Goal: Task Accomplishment & Management: Use online tool/utility

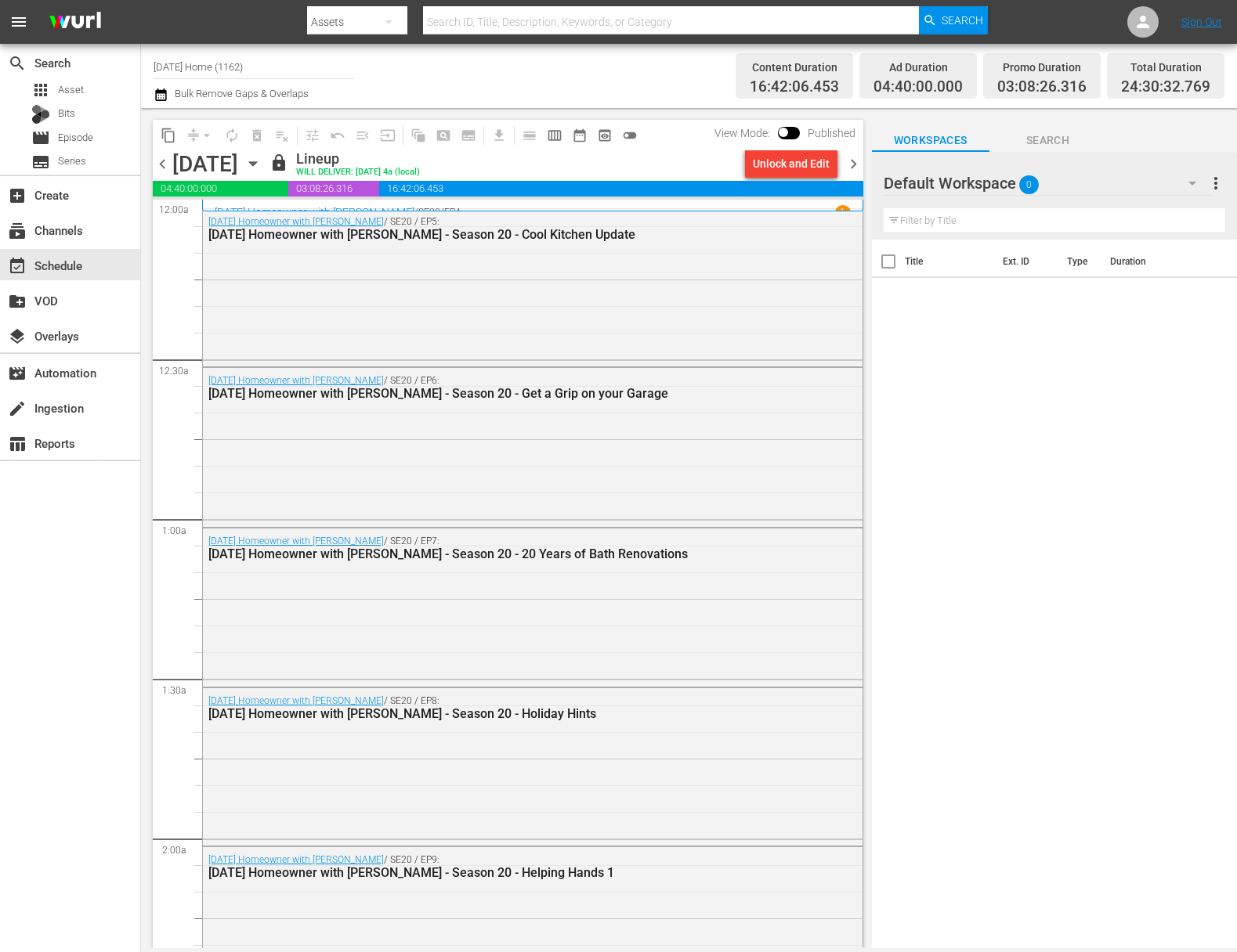
click at [276, 68] on input "[DATE] Home (1162)" at bounding box center [253, 67] width 201 height 37
drag, startPoint x: 279, startPoint y: 69, endPoint x: 137, endPoint y: 62, distance: 142.2
click at [141, 0] on div "search Search apps Asset Bits movie Episode subtitles Series add_box Create sub…" at bounding box center [689, 0] width 1096 height 0
click at [294, 115] on div "Food (140 - food)" at bounding box center [369, 111] width 406 height 37
type input "Food (140 - food)"
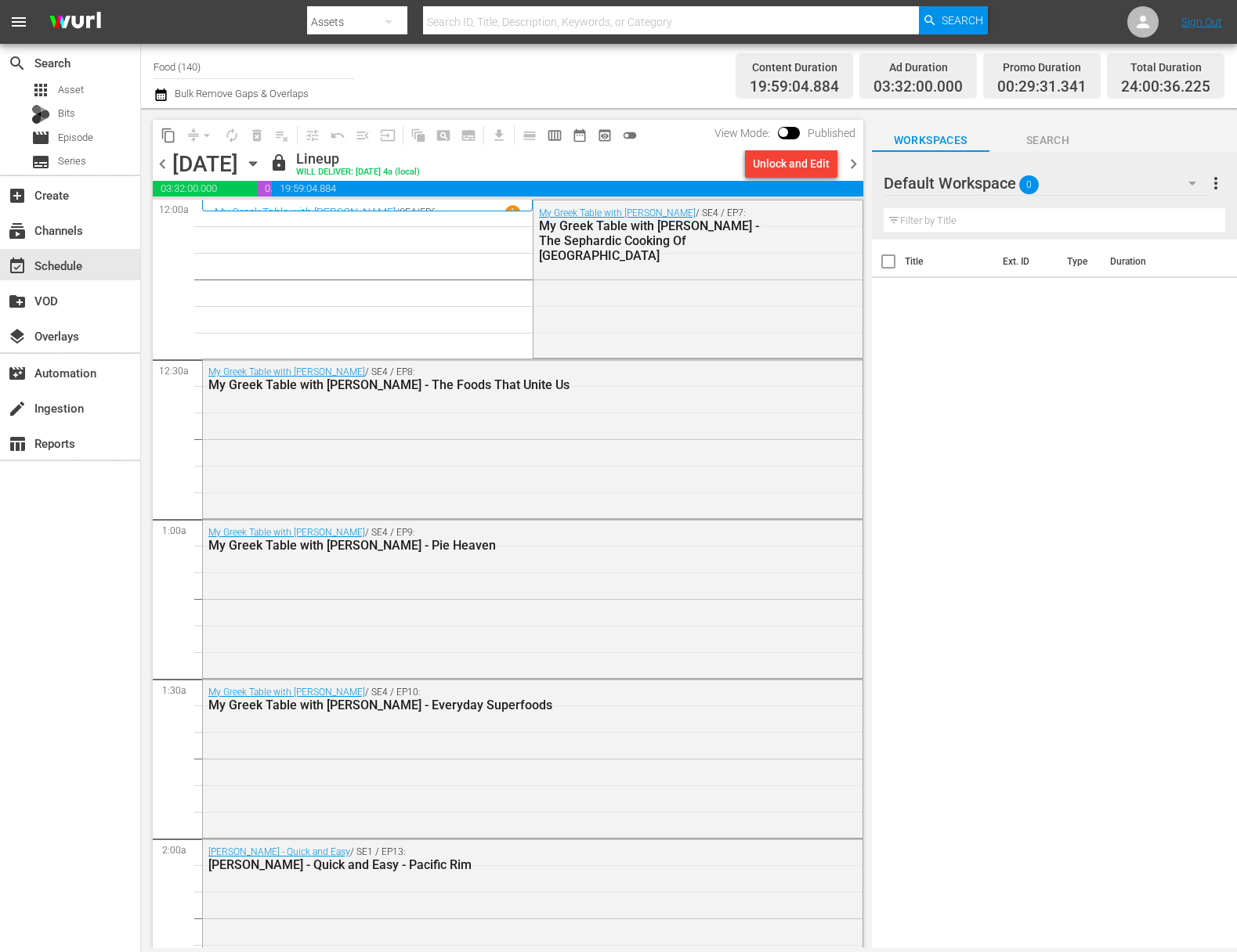
click at [266, 163] on div "[DATE] [DATE]" at bounding box center [219, 163] width 93 height 26
click at [262, 164] on icon "button" at bounding box center [253, 163] width 17 height 17
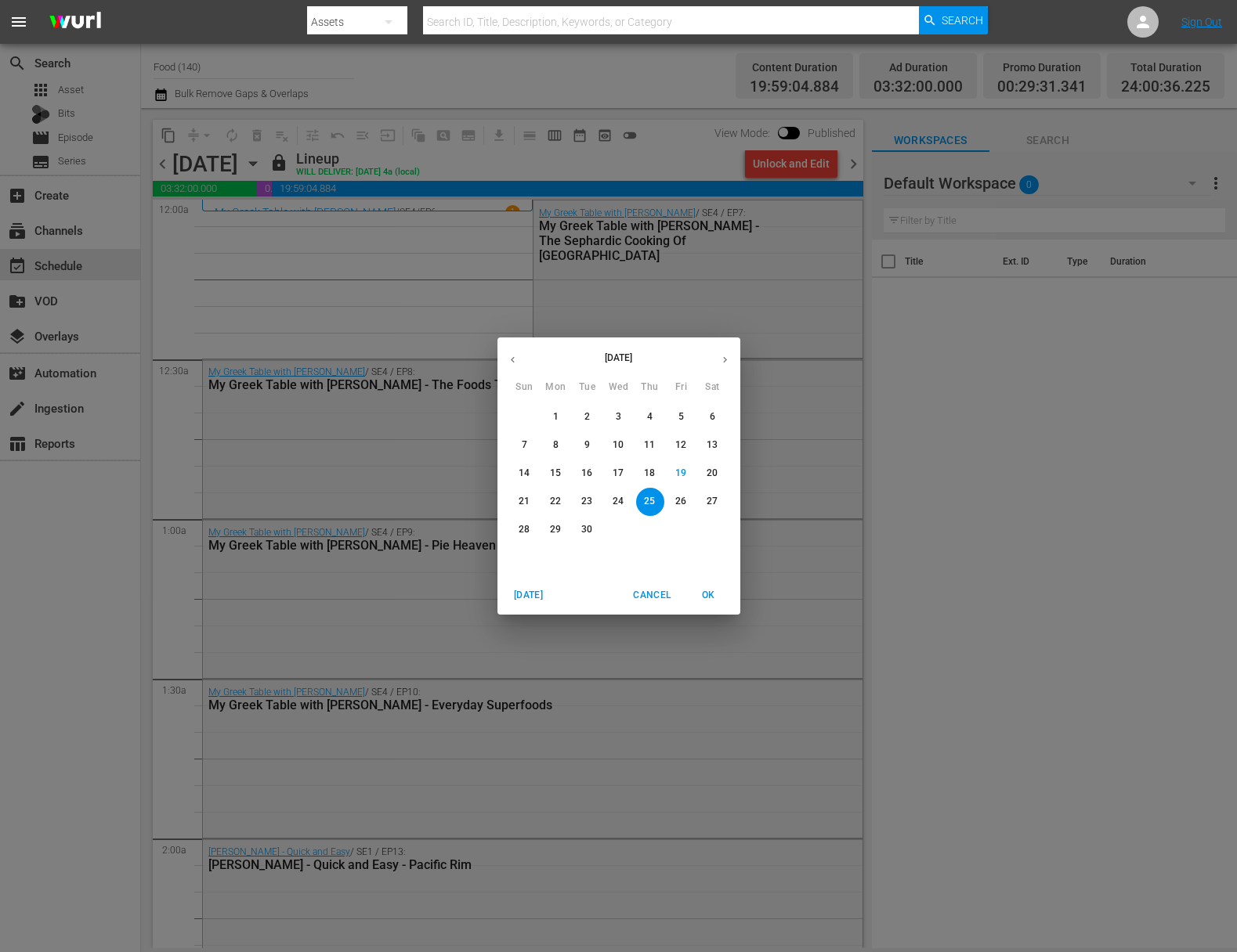
click at [692, 499] on span "26" at bounding box center [682, 501] width 29 height 13
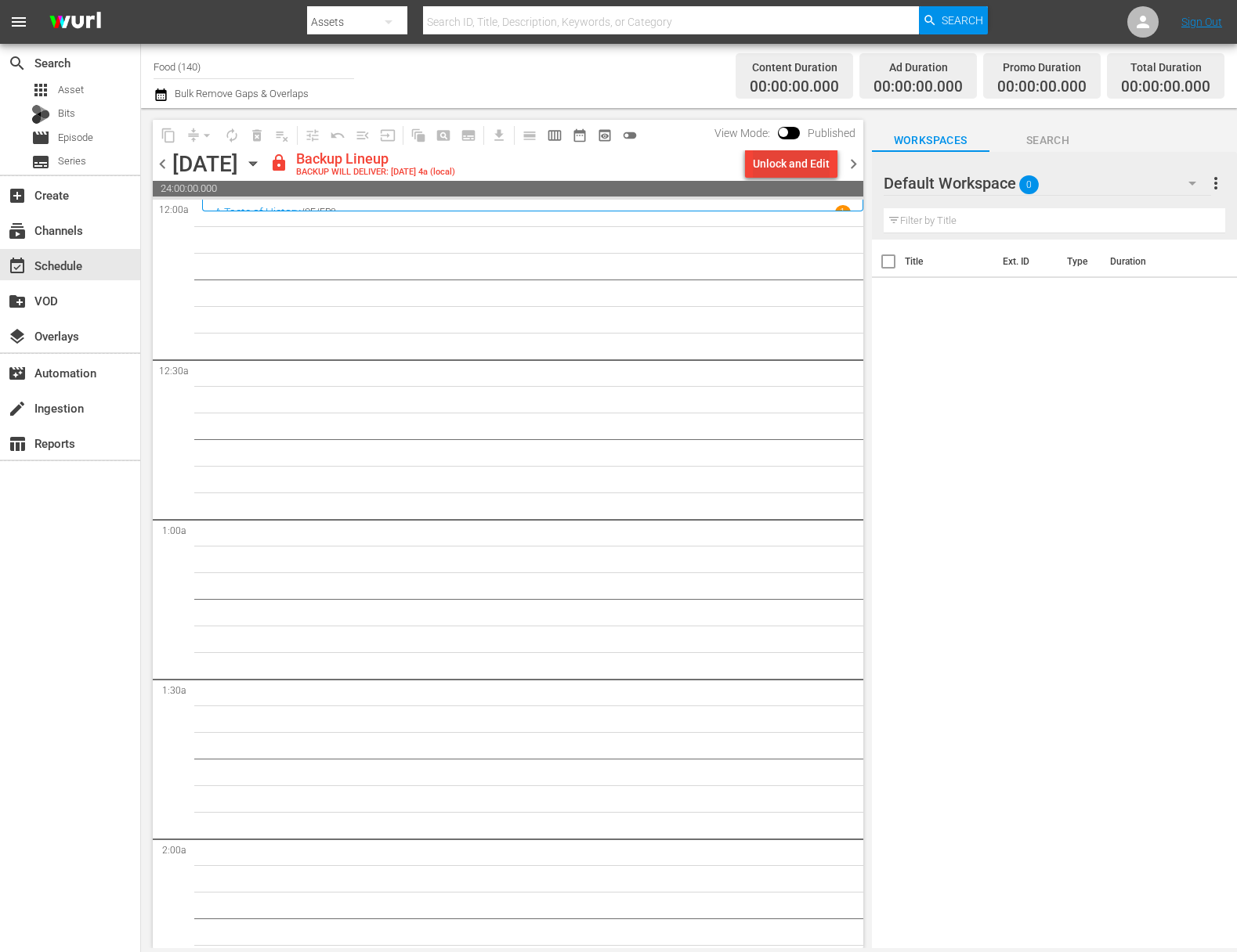
click at [788, 164] on div "Unlock and Edit" at bounding box center [792, 164] width 77 height 29
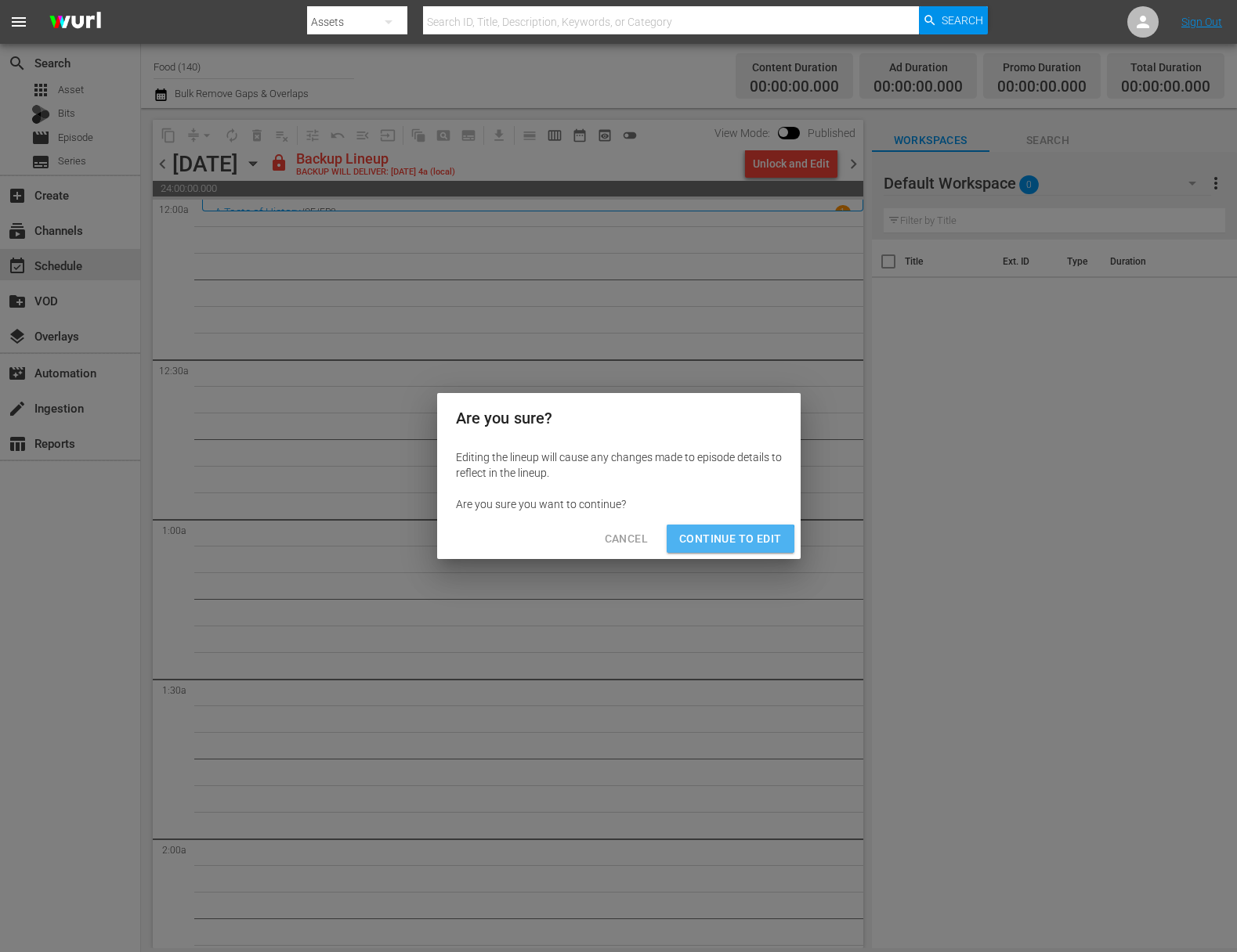
click at [722, 548] on span "Continue to Edit" at bounding box center [730, 539] width 102 height 20
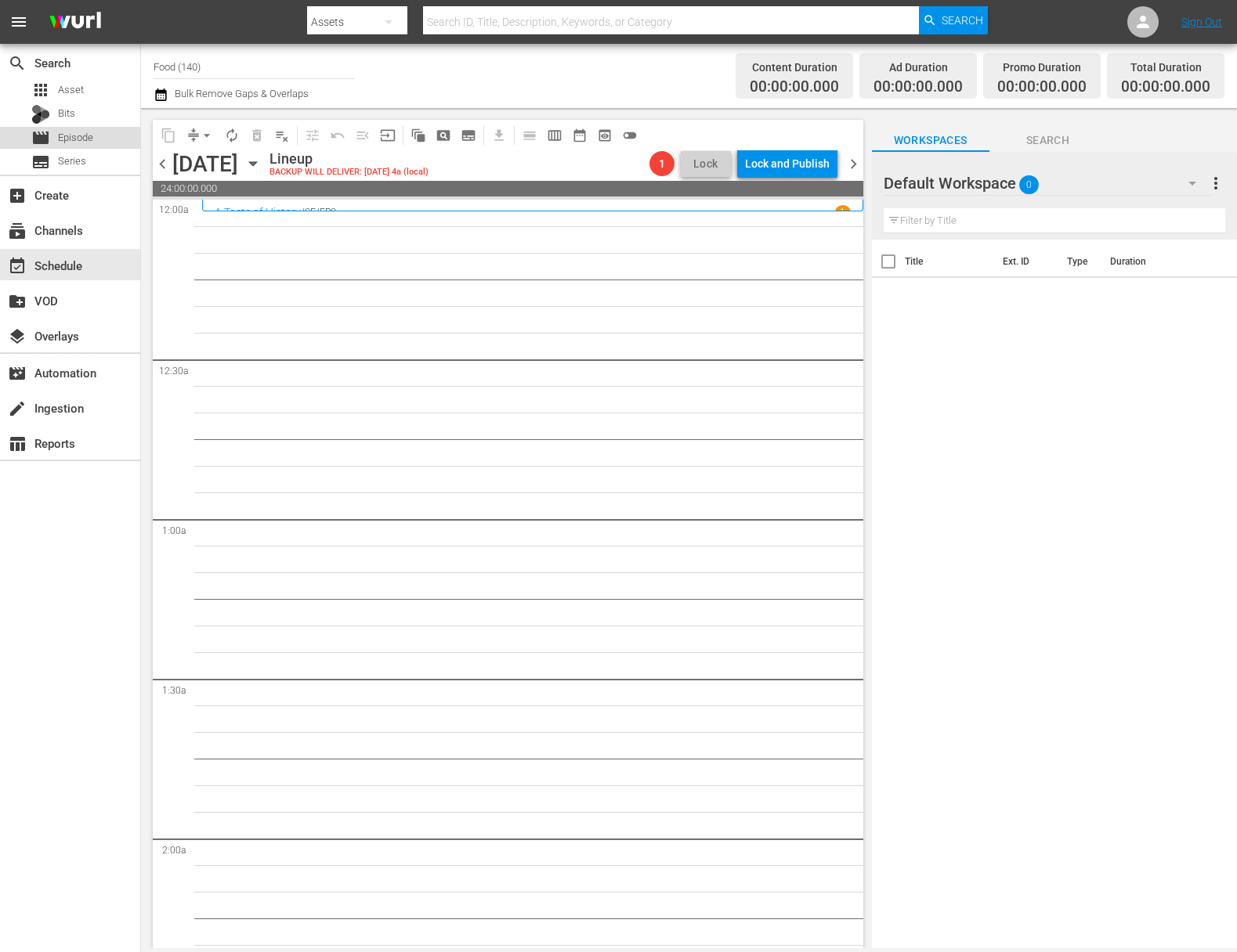
click at [88, 134] on span "Episode" at bounding box center [76, 138] width 36 height 16
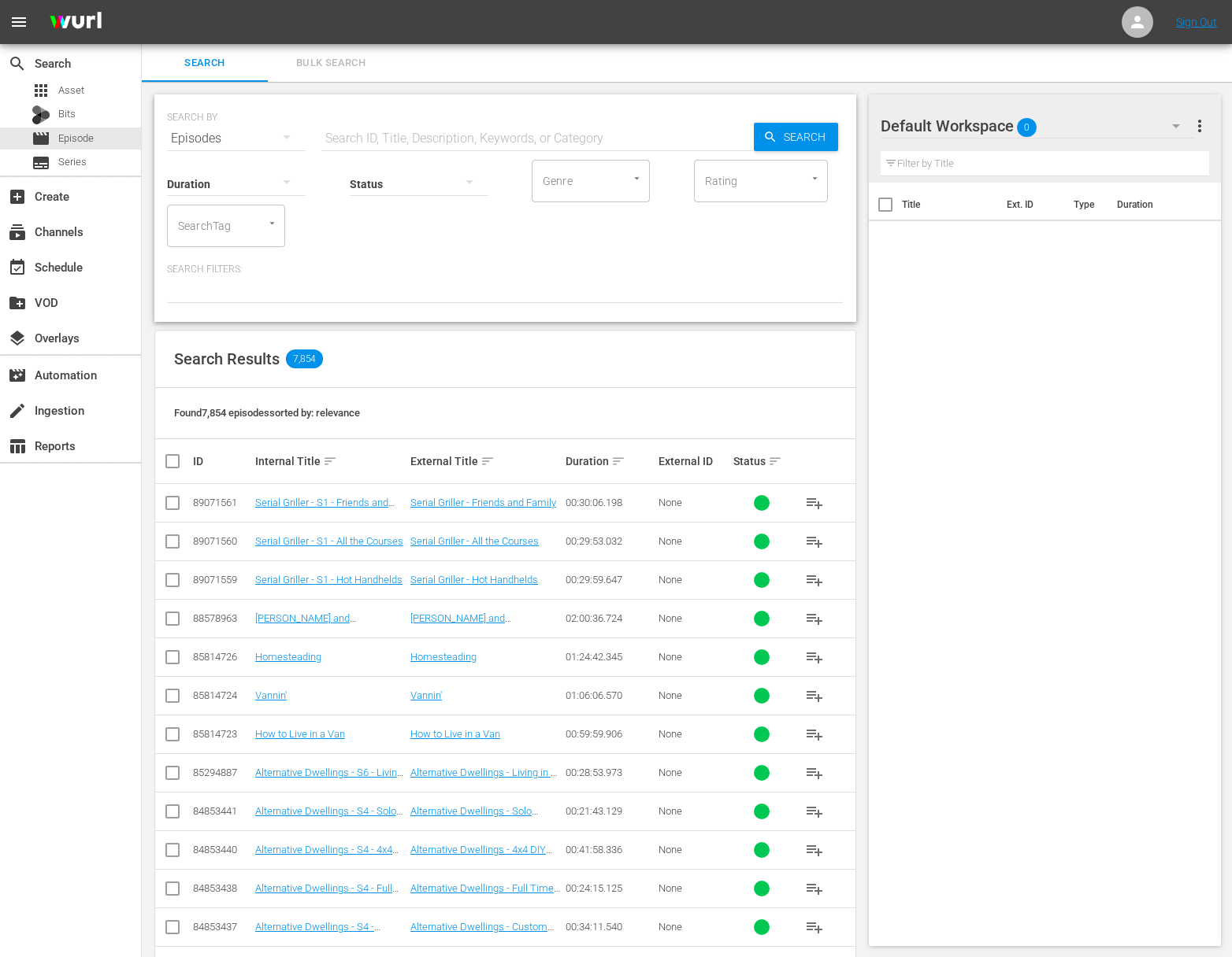
click at [427, 155] on div "Status" at bounding box center [419, 173] width 139 height 57
click at [428, 144] on input "text" at bounding box center [537, 138] width 433 height 38
paste input "[PERSON_NAME]'s Real Good Food - Keeping It Real"
click at [808, 143] on span "Search" at bounding box center [808, 137] width 61 height 29
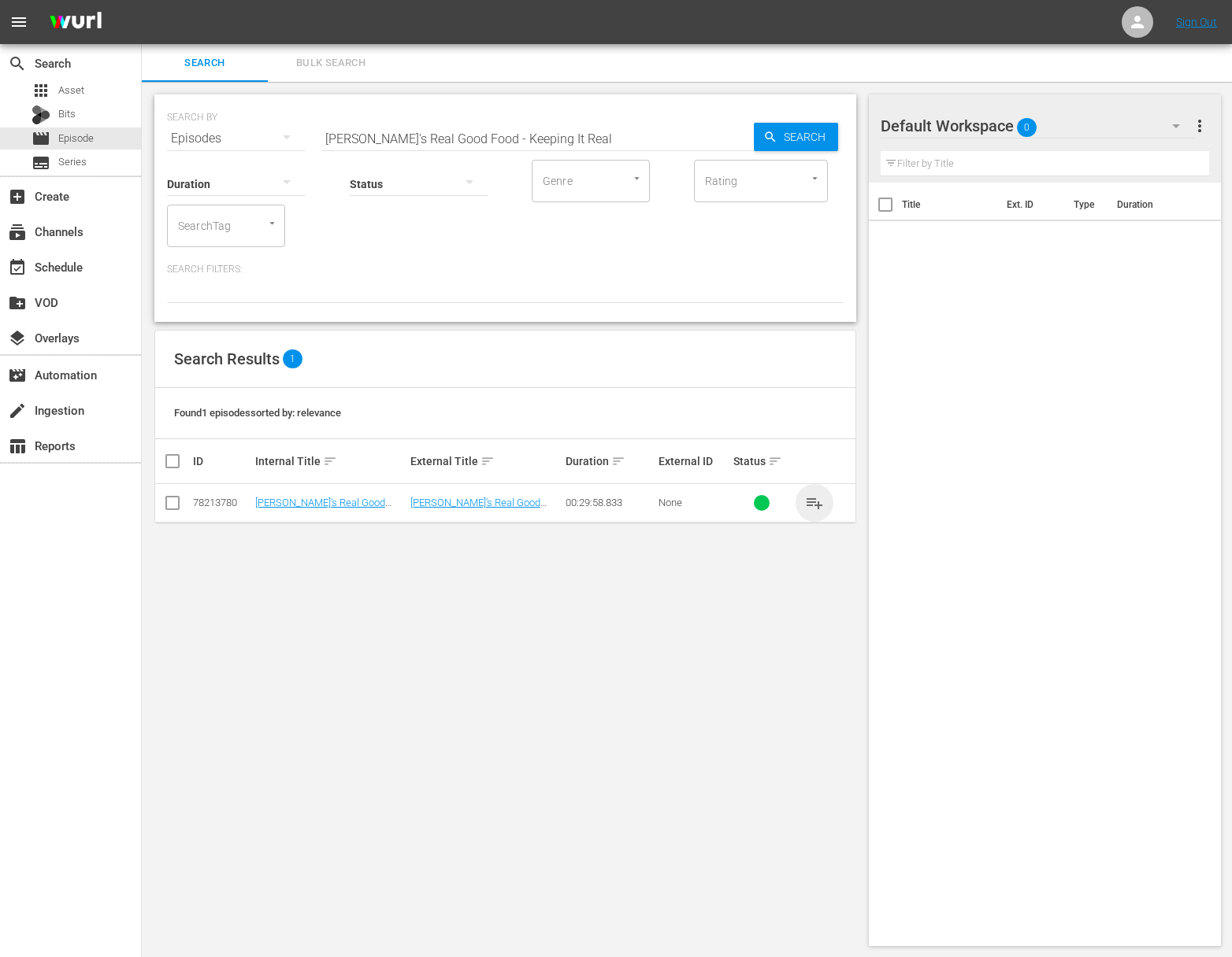
click at [814, 509] on span "playlist_add" at bounding box center [814, 502] width 19 height 19
click at [814, 492] on button "playlist_add" at bounding box center [815, 503] width 38 height 38
click at [813, 498] on span "playlist_add" at bounding box center [814, 502] width 19 height 19
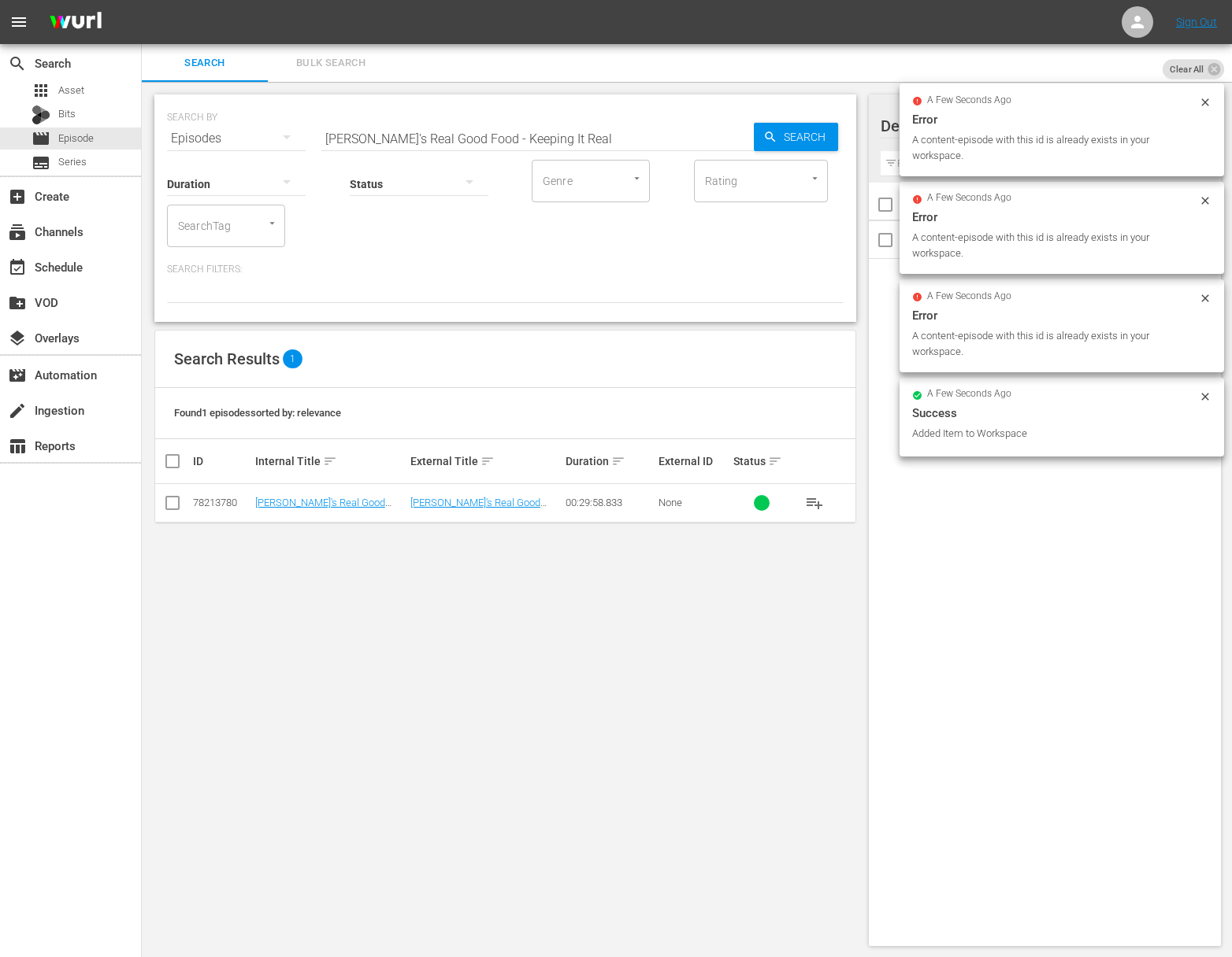
click at [546, 124] on input "[PERSON_NAME]'s Real Good Food - Keeping It Real" at bounding box center [537, 138] width 433 height 38
paste input "Desserts With Benefits"
click at [790, 127] on span "Search" at bounding box center [808, 137] width 61 height 29
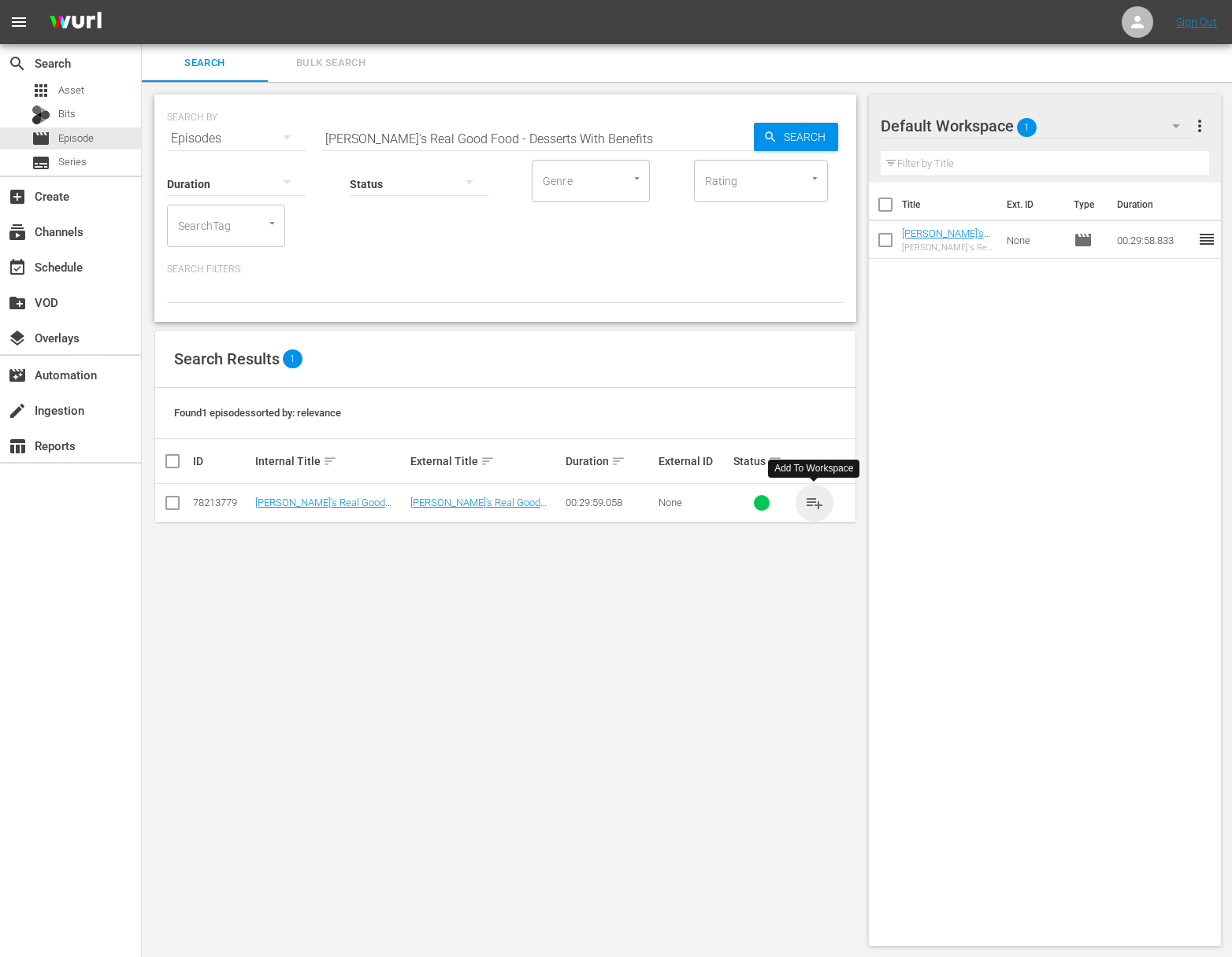
click at [809, 504] on span "playlist_add" at bounding box center [814, 502] width 19 height 19
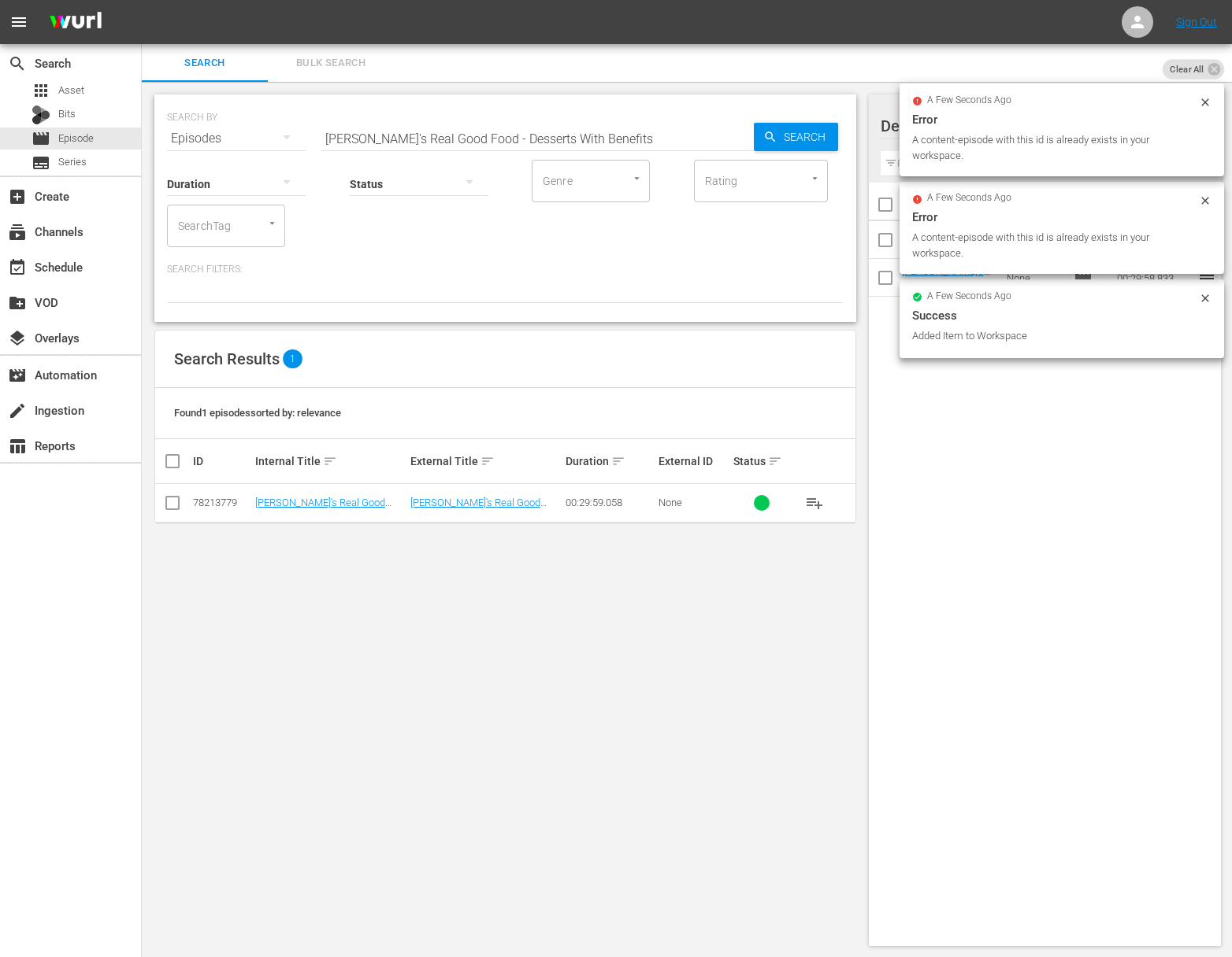
click at [587, 129] on input "[PERSON_NAME]'s Real Good Food - Desserts With Benefits" at bounding box center [537, 138] width 433 height 38
paste input "Great Grain"
click at [834, 134] on span "Search" at bounding box center [808, 137] width 61 height 29
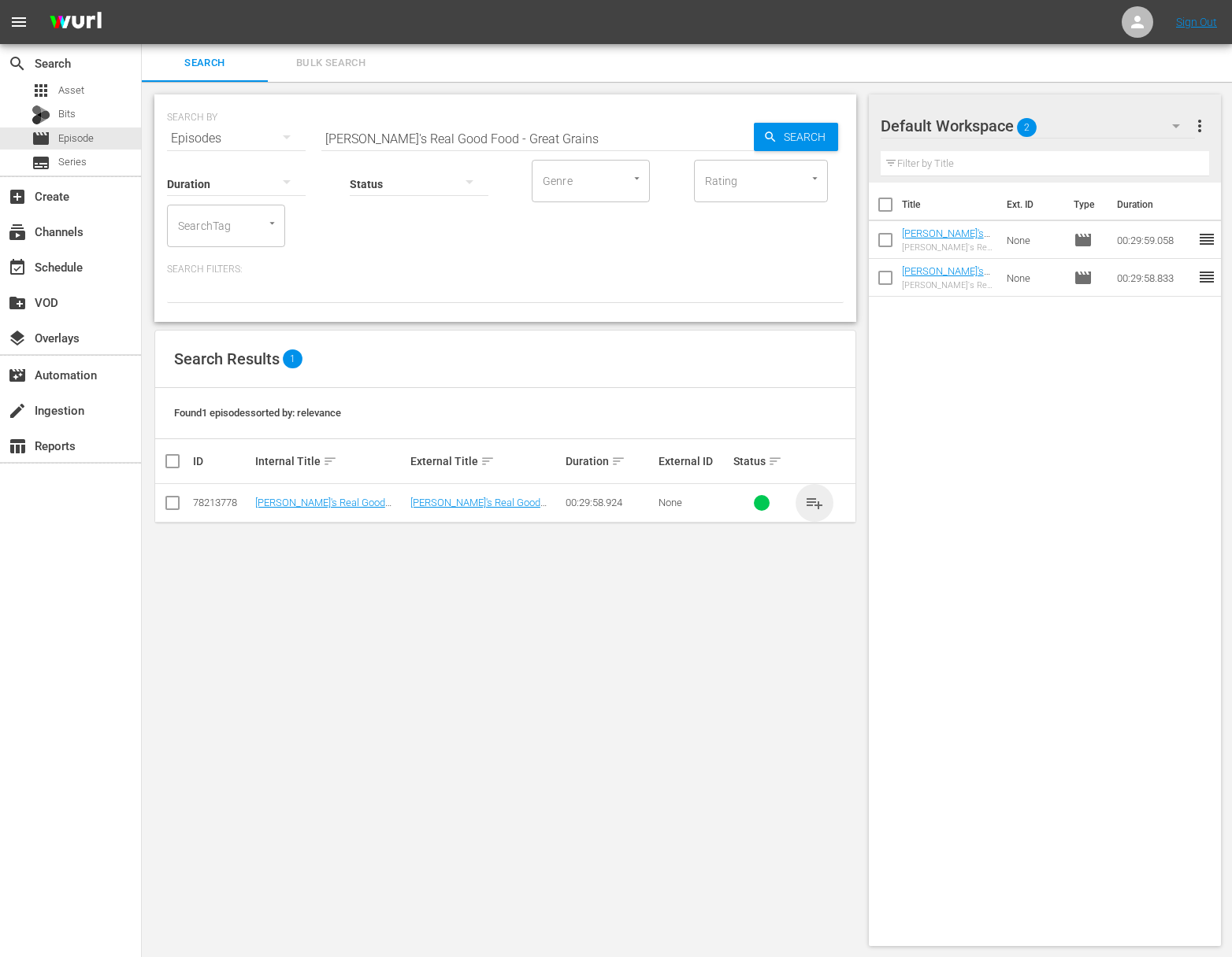
click at [814, 498] on span "playlist_add" at bounding box center [814, 502] width 19 height 19
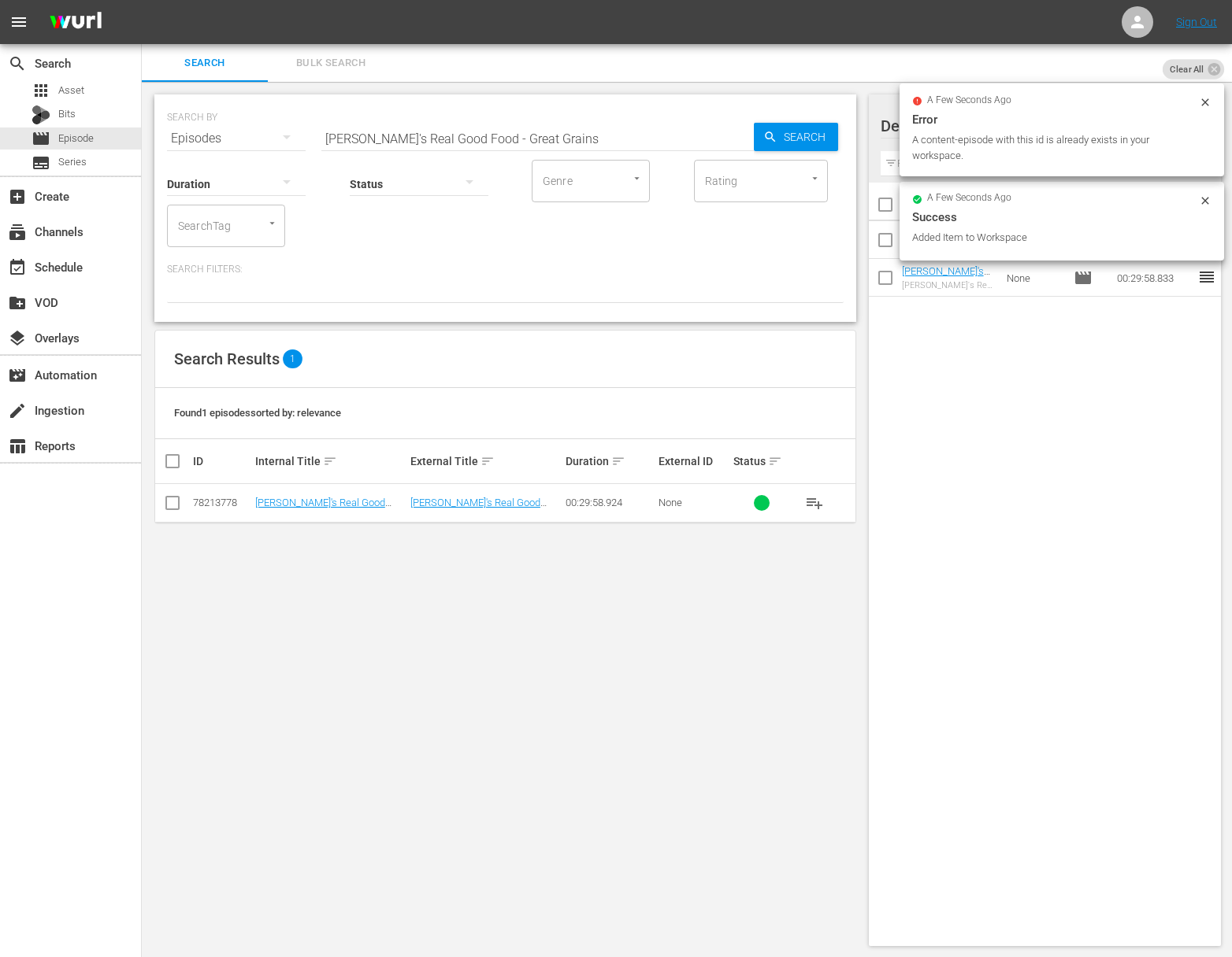
click at [612, 134] on input "[PERSON_NAME]'s Real Good Food - Great Grains" at bounding box center [537, 138] width 433 height 38
paste input "One Basket, One Week, Zero Waste"
click at [822, 139] on span "Search" at bounding box center [808, 137] width 61 height 29
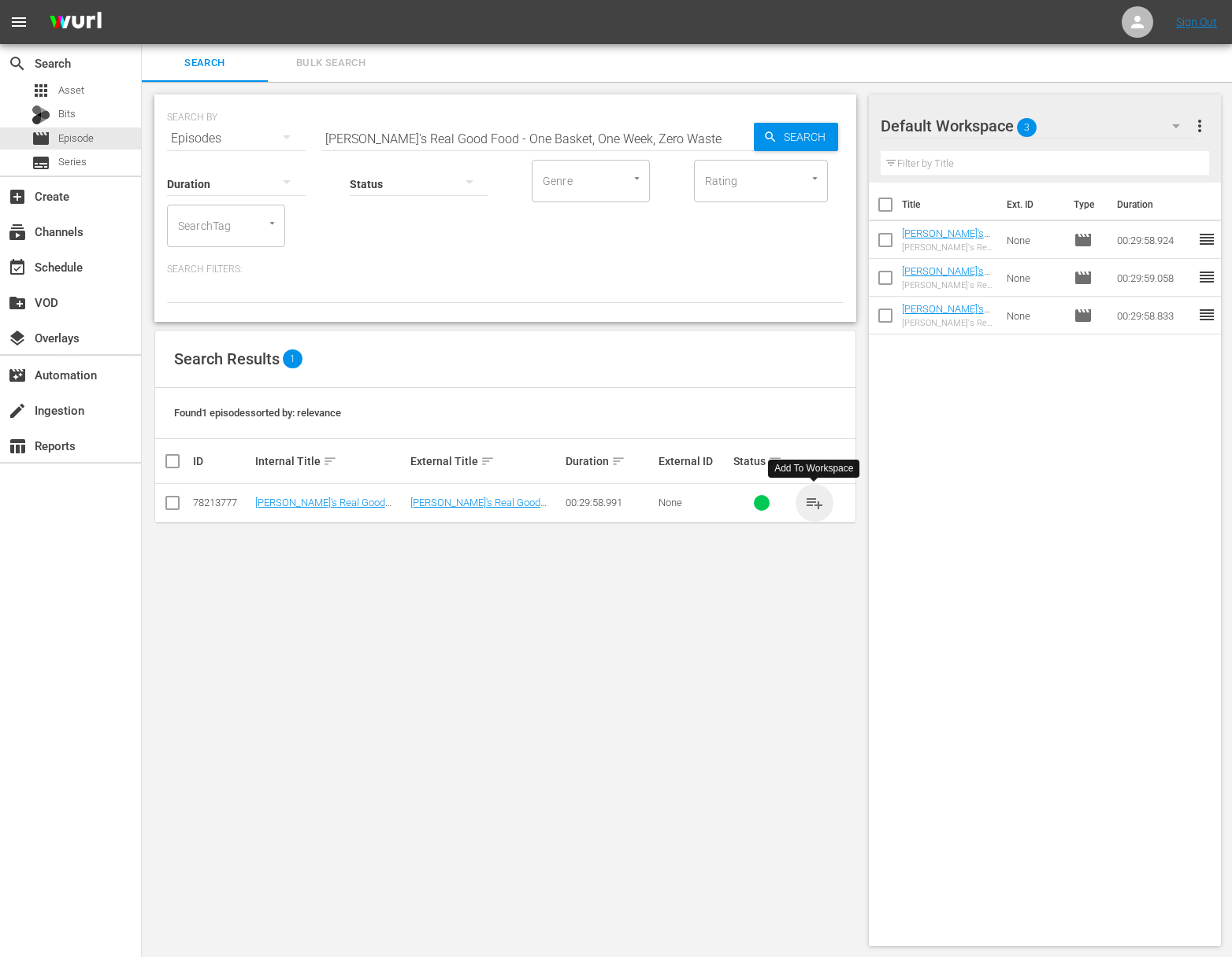
click at [816, 505] on span "playlist_add" at bounding box center [814, 502] width 19 height 19
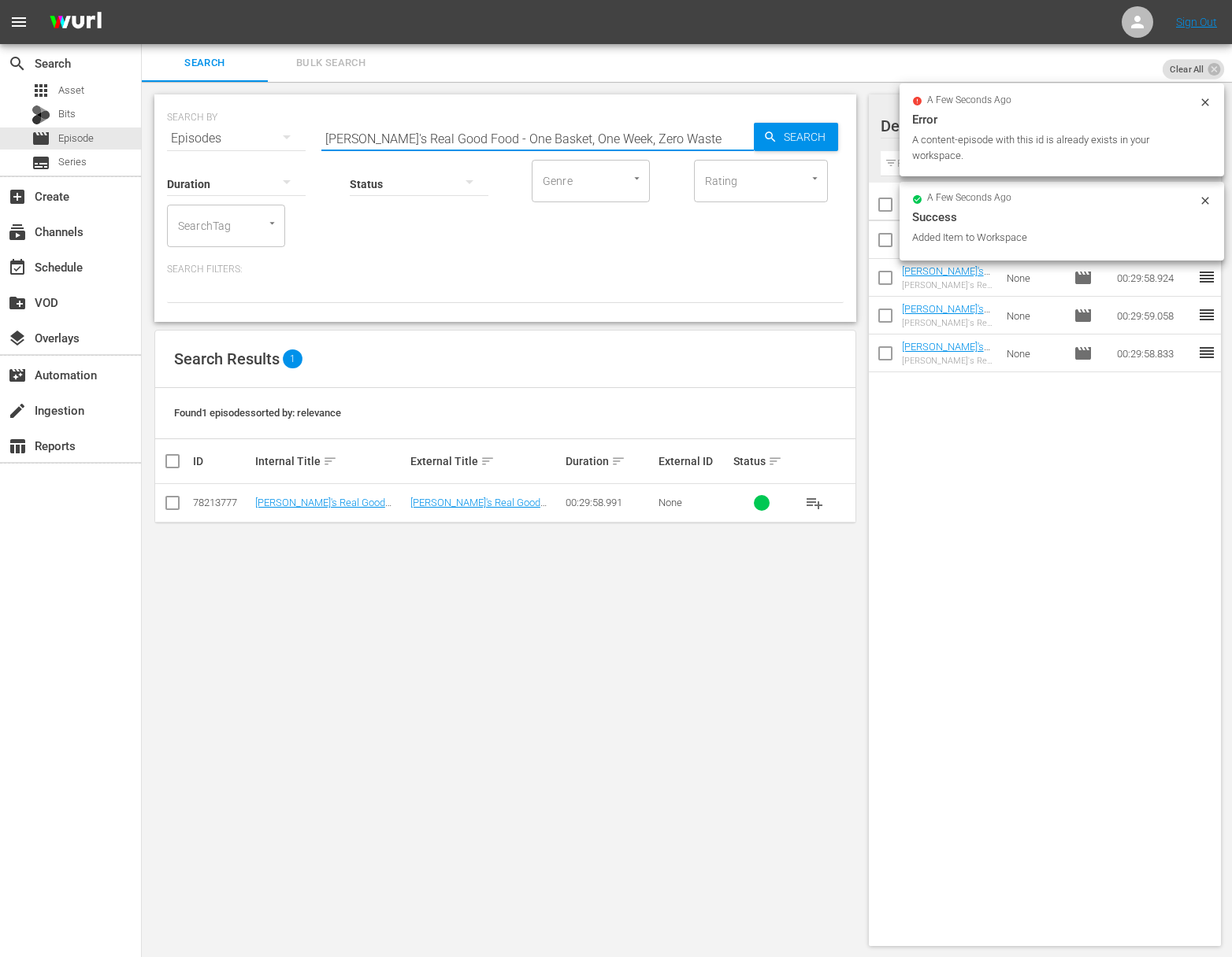
click at [633, 126] on input "[PERSON_NAME]'s Real Good Food - One Basket, One Week, Zero Waste" at bounding box center [537, 138] width 433 height 38
paste input "Unboring Salads"
click at [835, 132] on span "Search" at bounding box center [808, 137] width 61 height 29
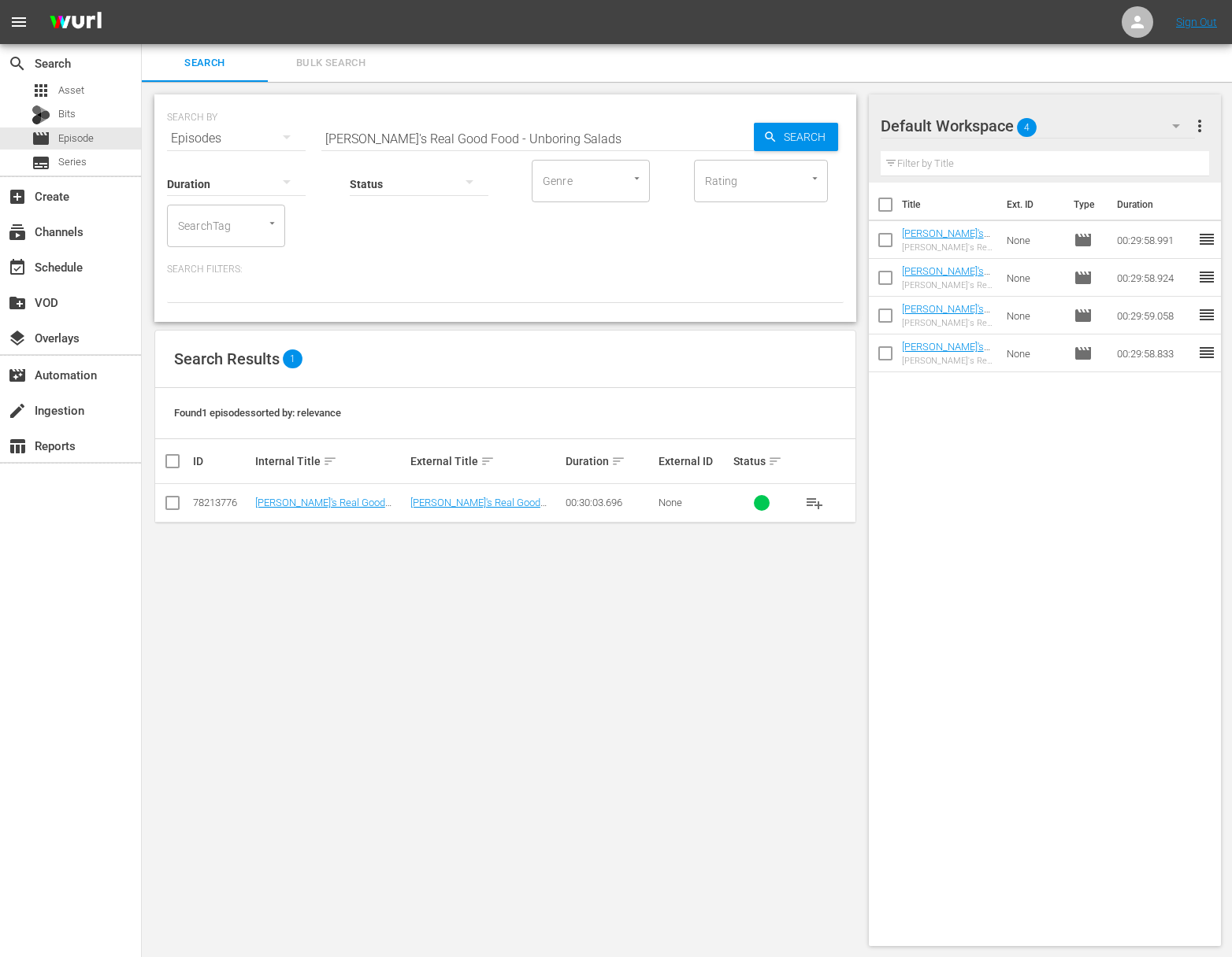
click at [815, 493] on span "playlist_add" at bounding box center [814, 502] width 19 height 19
click at [815, 494] on span "playlist_add" at bounding box center [814, 502] width 19 height 19
click at [814, 499] on span "playlist_add" at bounding box center [814, 502] width 19 height 19
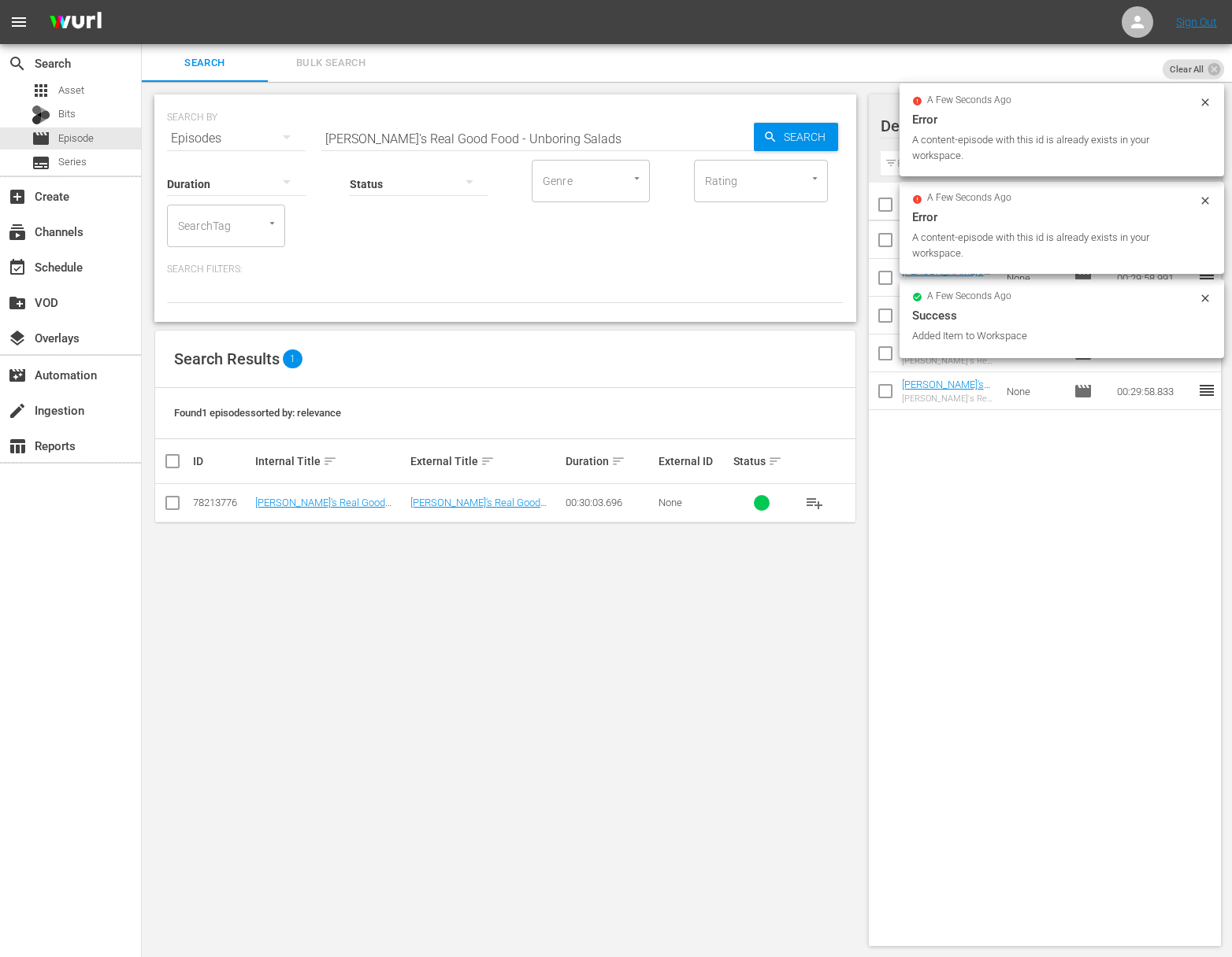
click at [489, 144] on input "[PERSON_NAME]'s Real Good Food - Unboring Salads" at bounding box center [537, 138] width 433 height 38
paste input "How To Fish"
click at [765, 145] on div "Search" at bounding box center [796, 137] width 84 height 29
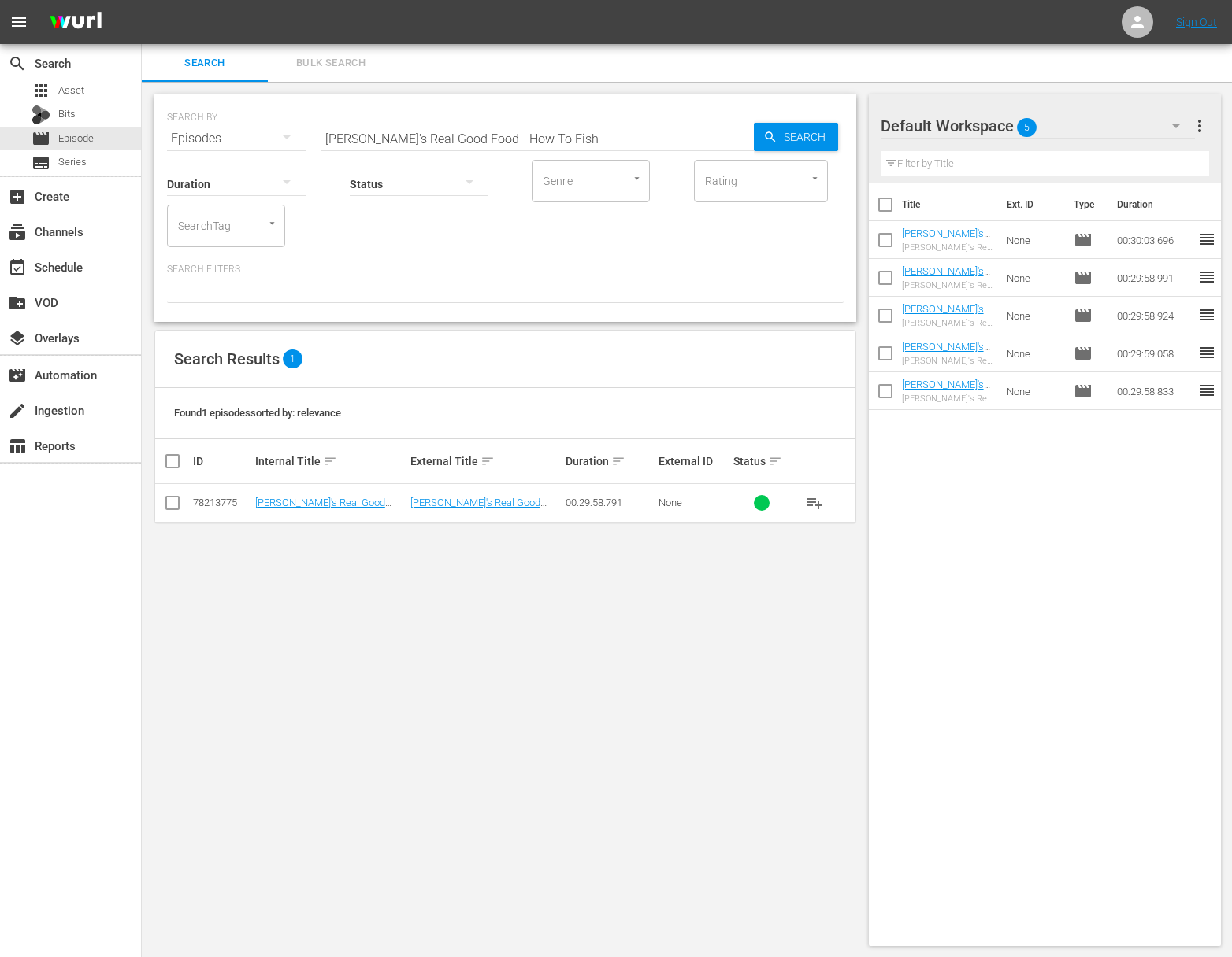
click at [815, 504] on span "playlist_add" at bounding box center [814, 502] width 19 height 19
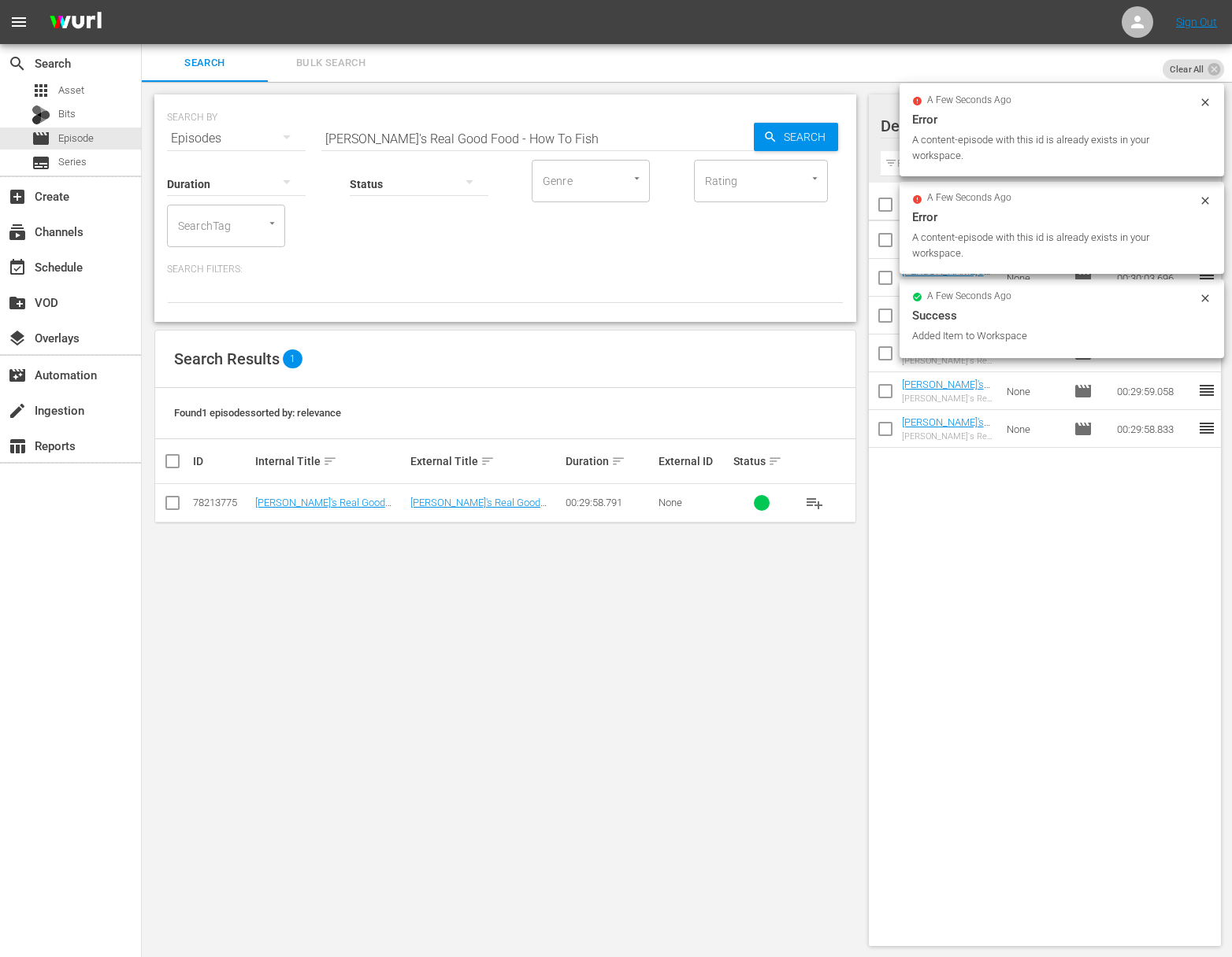
click at [419, 144] on input "[PERSON_NAME]'s Real Good Food - How To Fish" at bounding box center [537, 138] width 433 height 38
paste input "[PERSON_NAME]'s Real Good Food - Snack Attack"
click at [429, 142] on input "[PERSON_NAME]'s Real Good aEllie's Real Good Food - Snack AttackFood - How To F…" at bounding box center [537, 138] width 433 height 38
paste input "Food - Snack Attack"
click at [780, 140] on span "Search" at bounding box center [808, 137] width 61 height 29
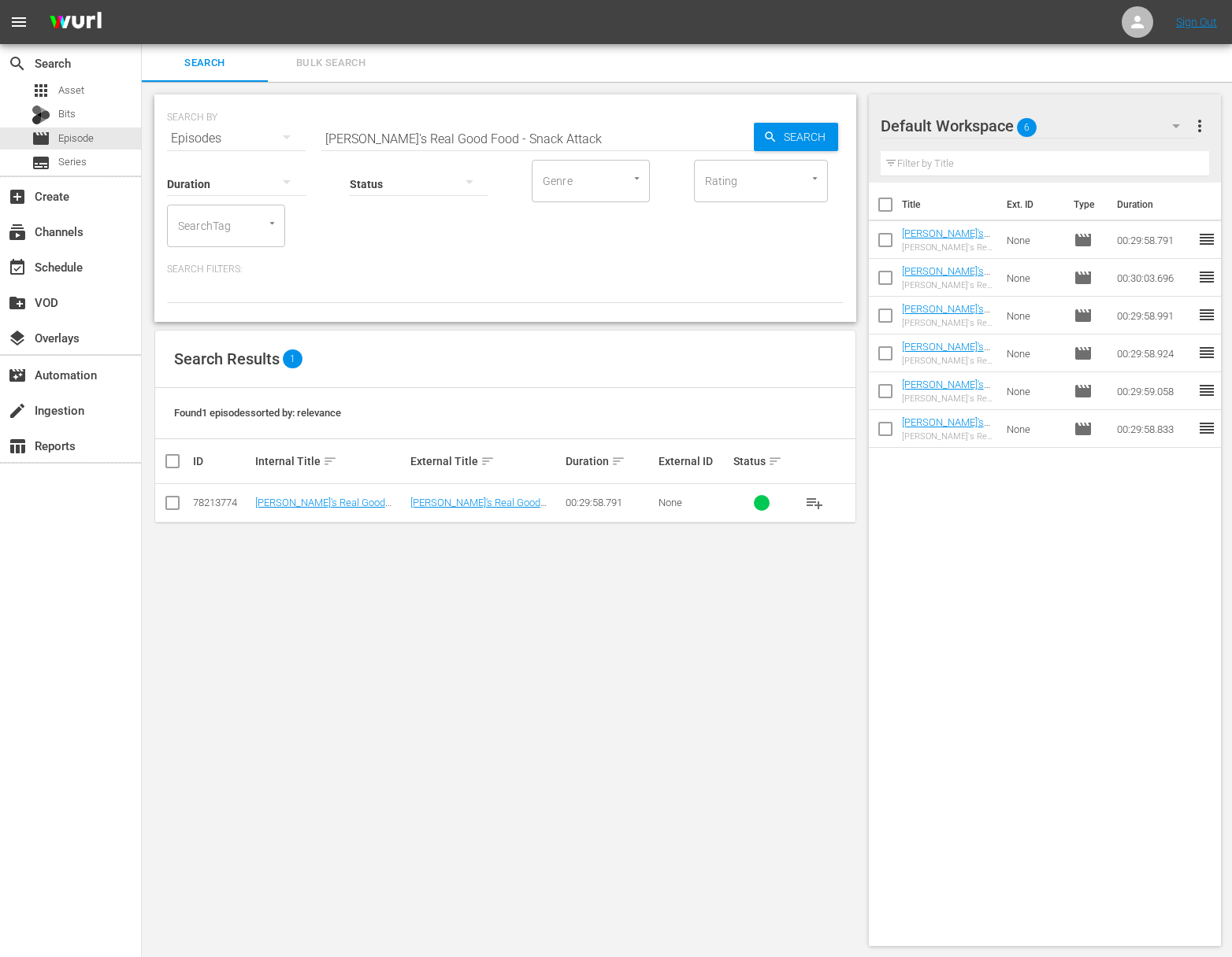
click at [815, 500] on span "playlist_add" at bounding box center [814, 502] width 19 height 19
click at [815, 500] on span "playlist_add" at bounding box center [814, 502] width 19 height 19
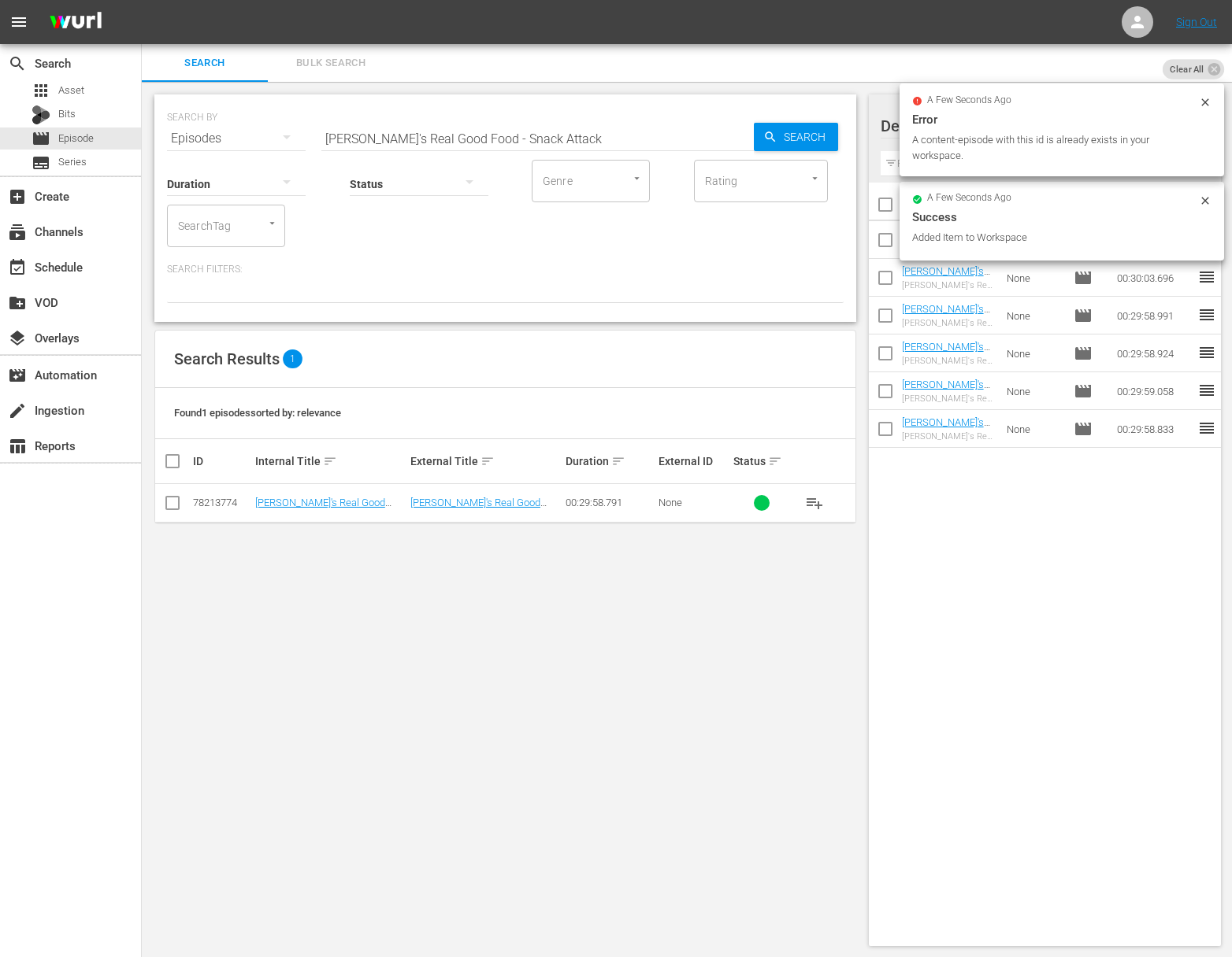
click at [504, 138] on input "[PERSON_NAME]'s Real Good Food - Snack Attack" at bounding box center [537, 138] width 433 height 38
paste input "Better Brunch"
click at [765, 141] on icon "button" at bounding box center [771, 137] width 14 height 14
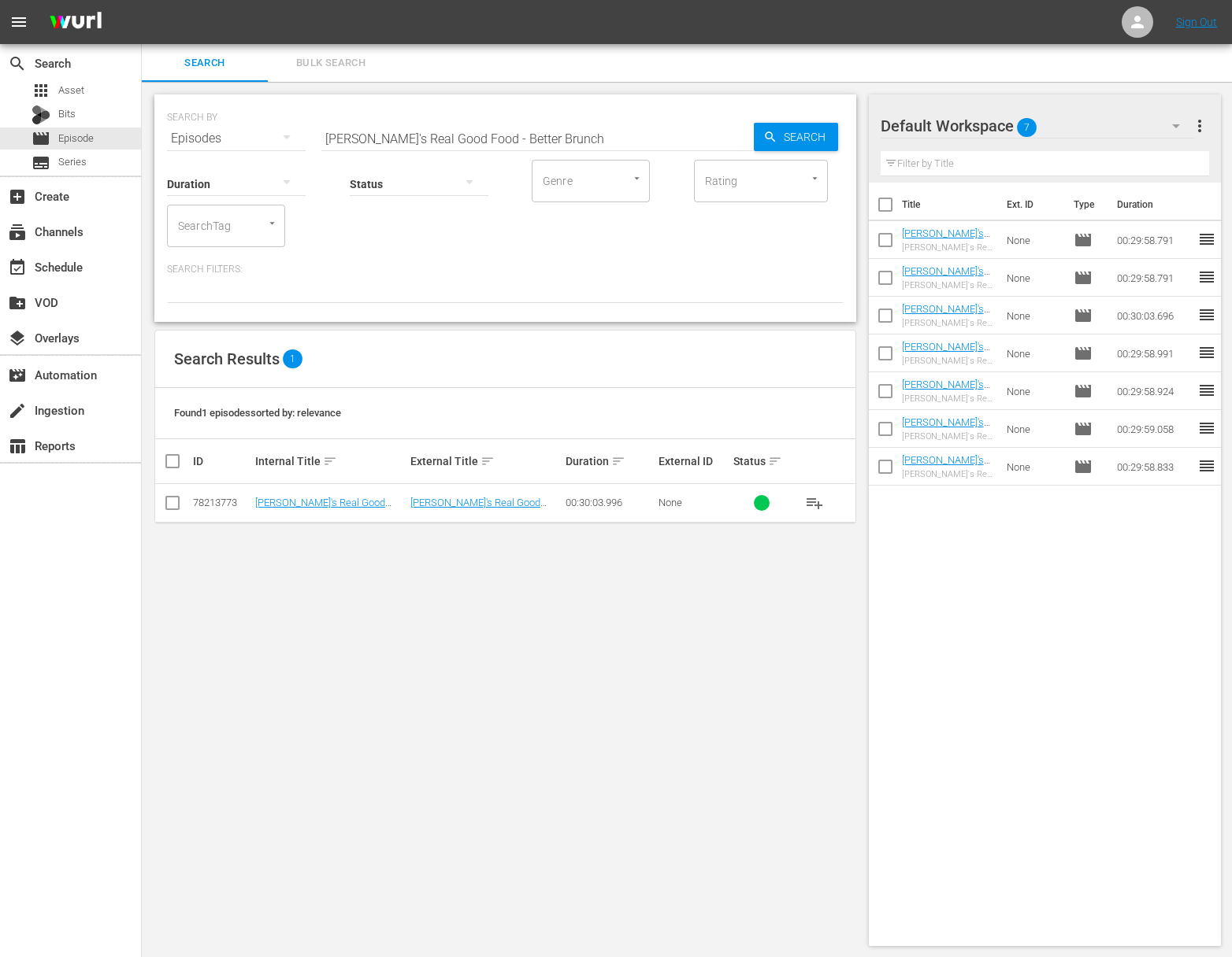
click at [818, 503] on span "playlist_add" at bounding box center [814, 502] width 19 height 19
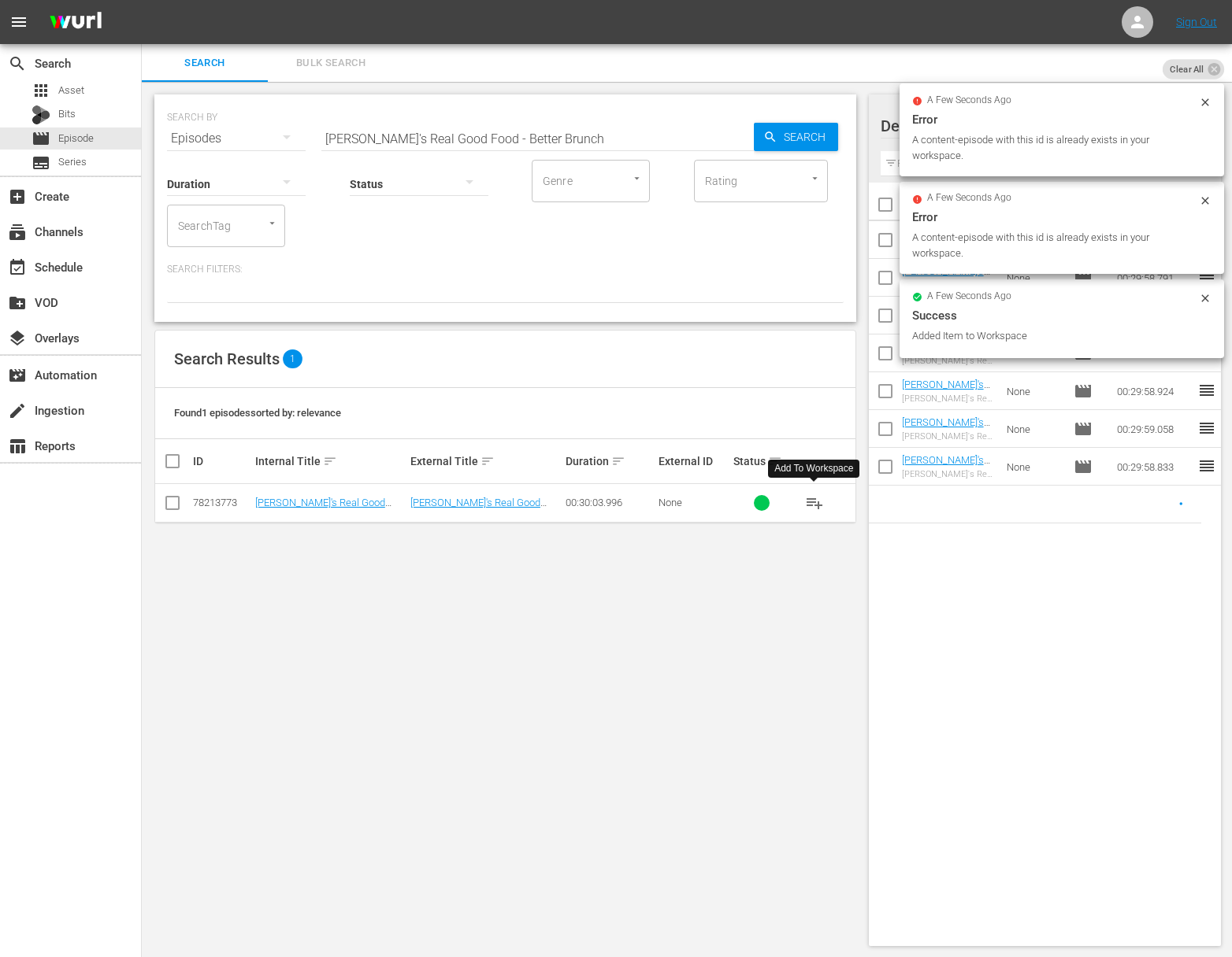
click at [627, 142] on input "[PERSON_NAME]'s Real Good Food - Better Brunch" at bounding box center [537, 138] width 433 height 38
paste input "Raw Vs Cooked"
click at [774, 139] on icon "button" at bounding box center [771, 137] width 14 height 14
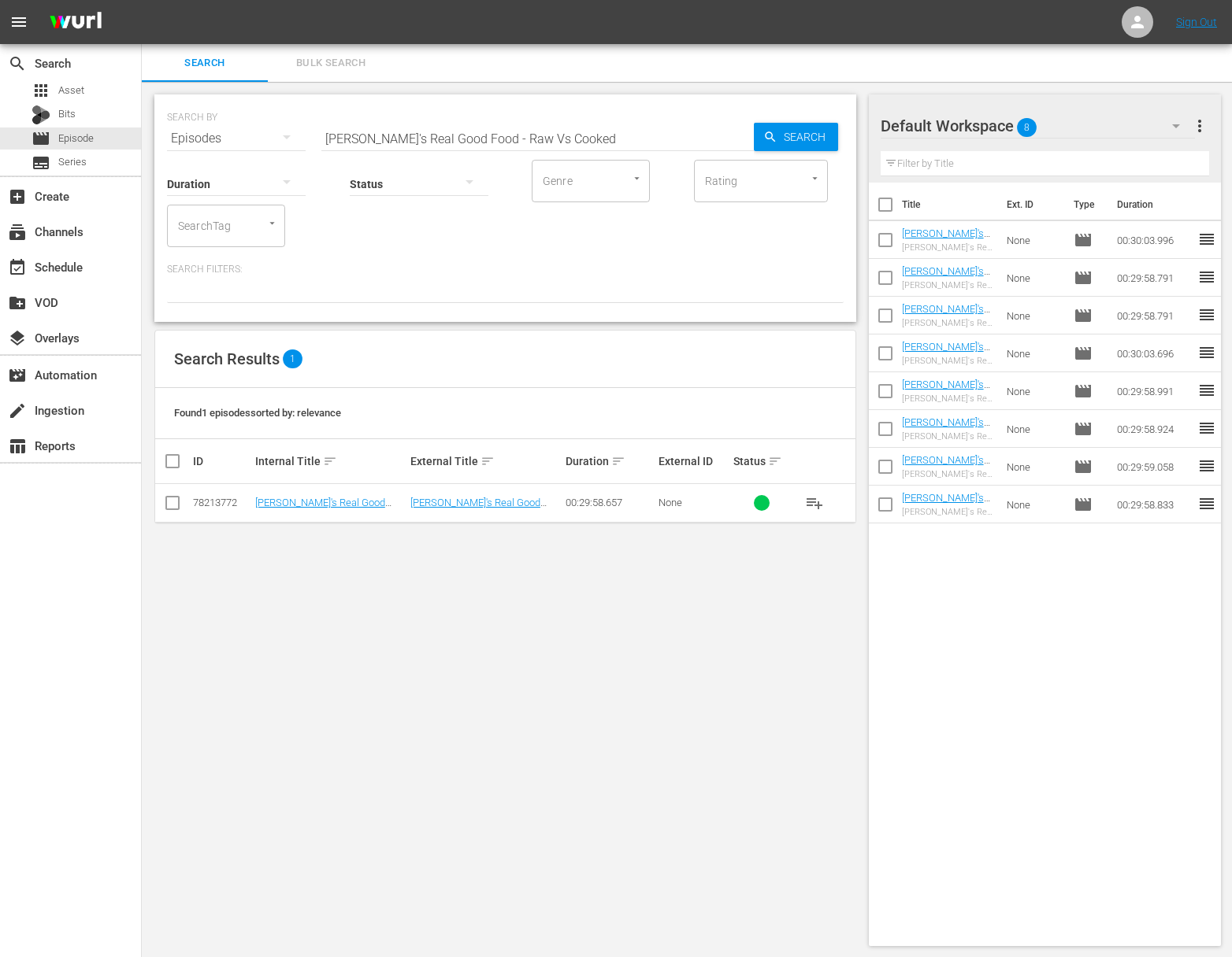
click at [812, 496] on span "playlist_add" at bounding box center [814, 502] width 19 height 19
click at [814, 500] on span "playlist_add" at bounding box center [814, 502] width 19 height 19
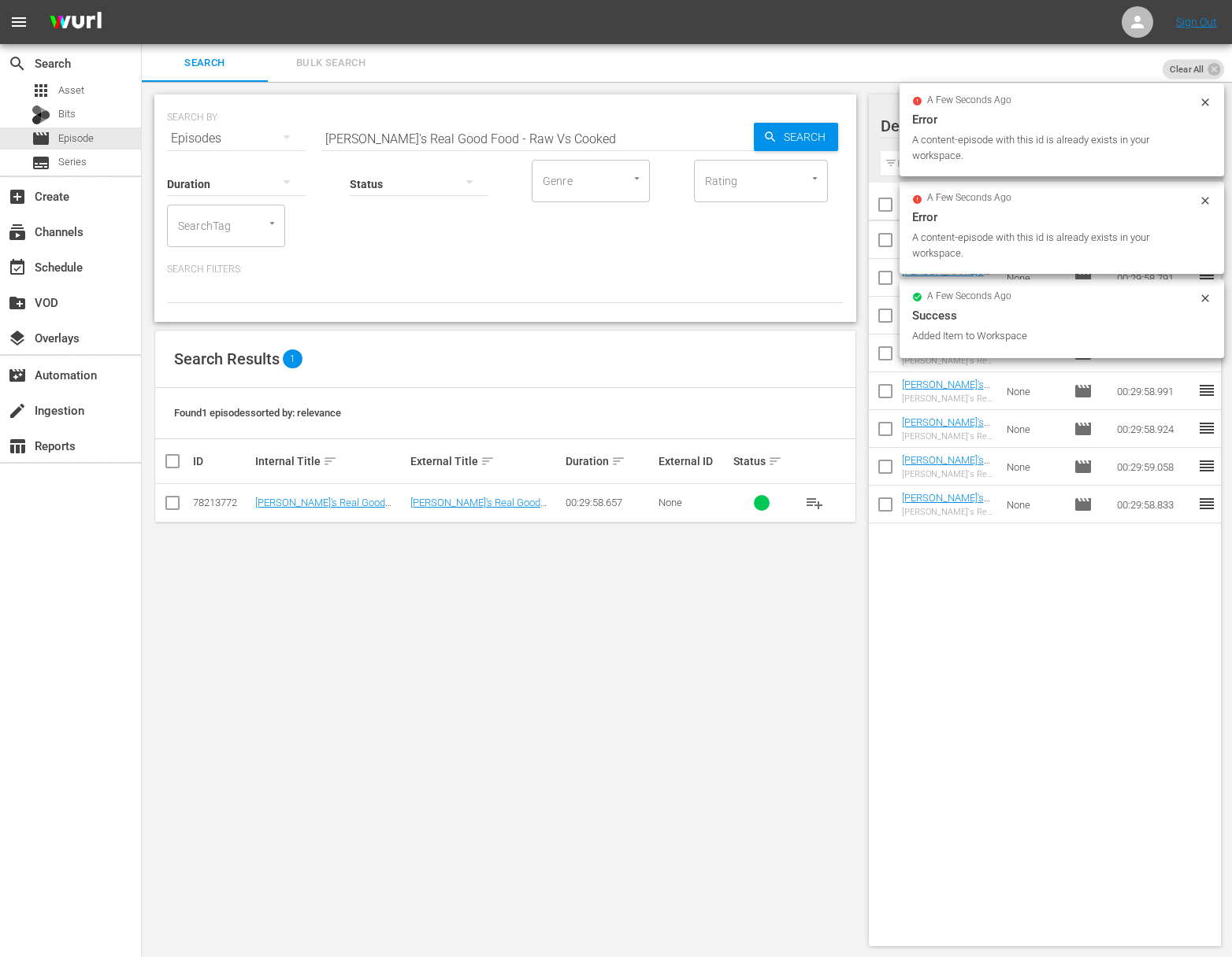
drag, startPoint x: 648, startPoint y: 107, endPoint x: 643, endPoint y: 139, distance: 32.4
click at [647, 109] on div "SEARCH BY Search By Episodes Search ID, Title, Description, Keywords, or Catego…" at bounding box center [505, 128] width 677 height 57
click at [643, 139] on input "[PERSON_NAME]'s Real Good Food - Raw Vs Cooked" at bounding box center [537, 138] width 433 height 38
paste input "Big Flavor, Less Salt"
click at [789, 140] on span "Search" at bounding box center [808, 137] width 61 height 29
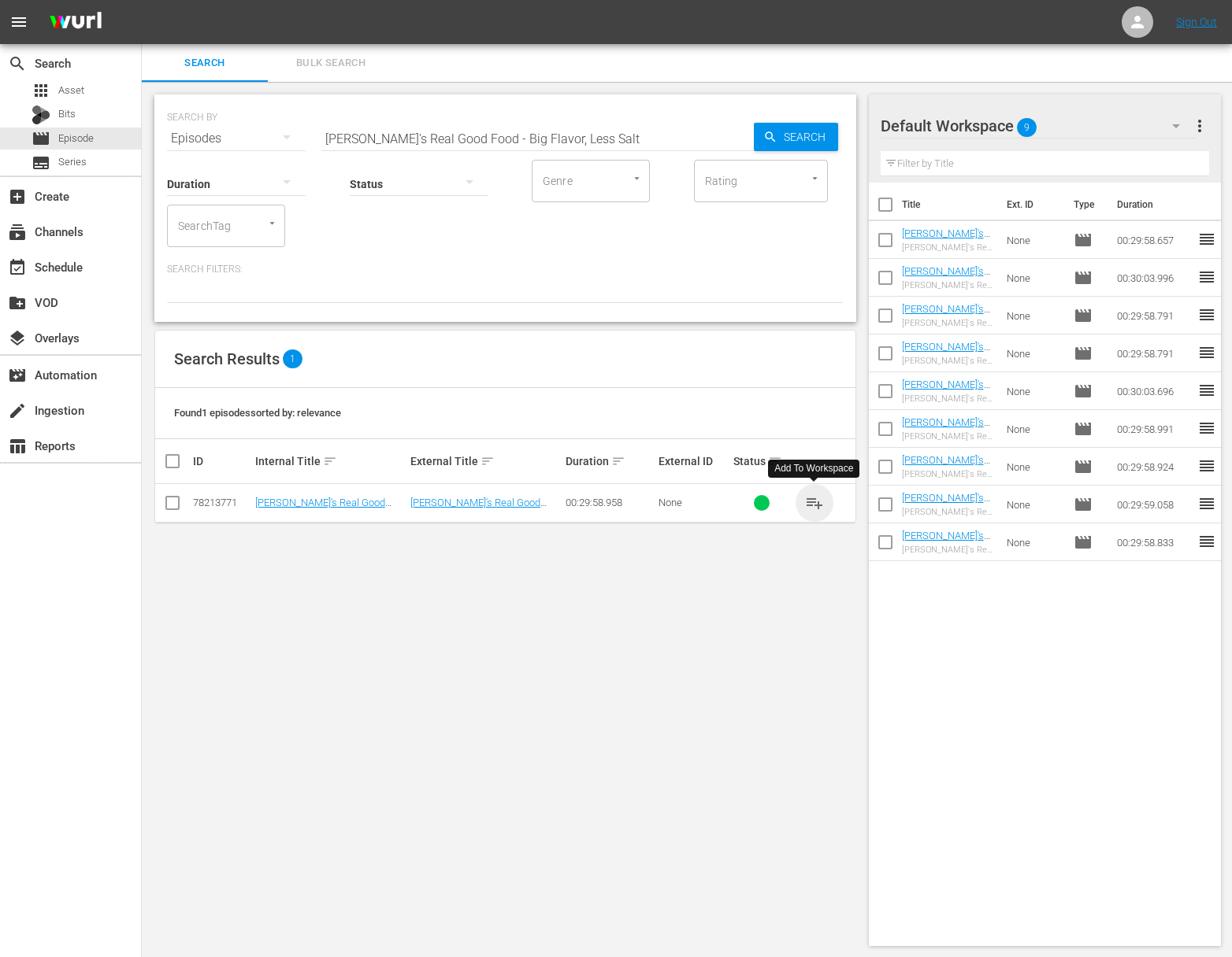
click at [816, 498] on span "playlist_add" at bounding box center [814, 502] width 19 height 19
click at [817, 500] on span "playlist_add" at bounding box center [814, 502] width 19 height 19
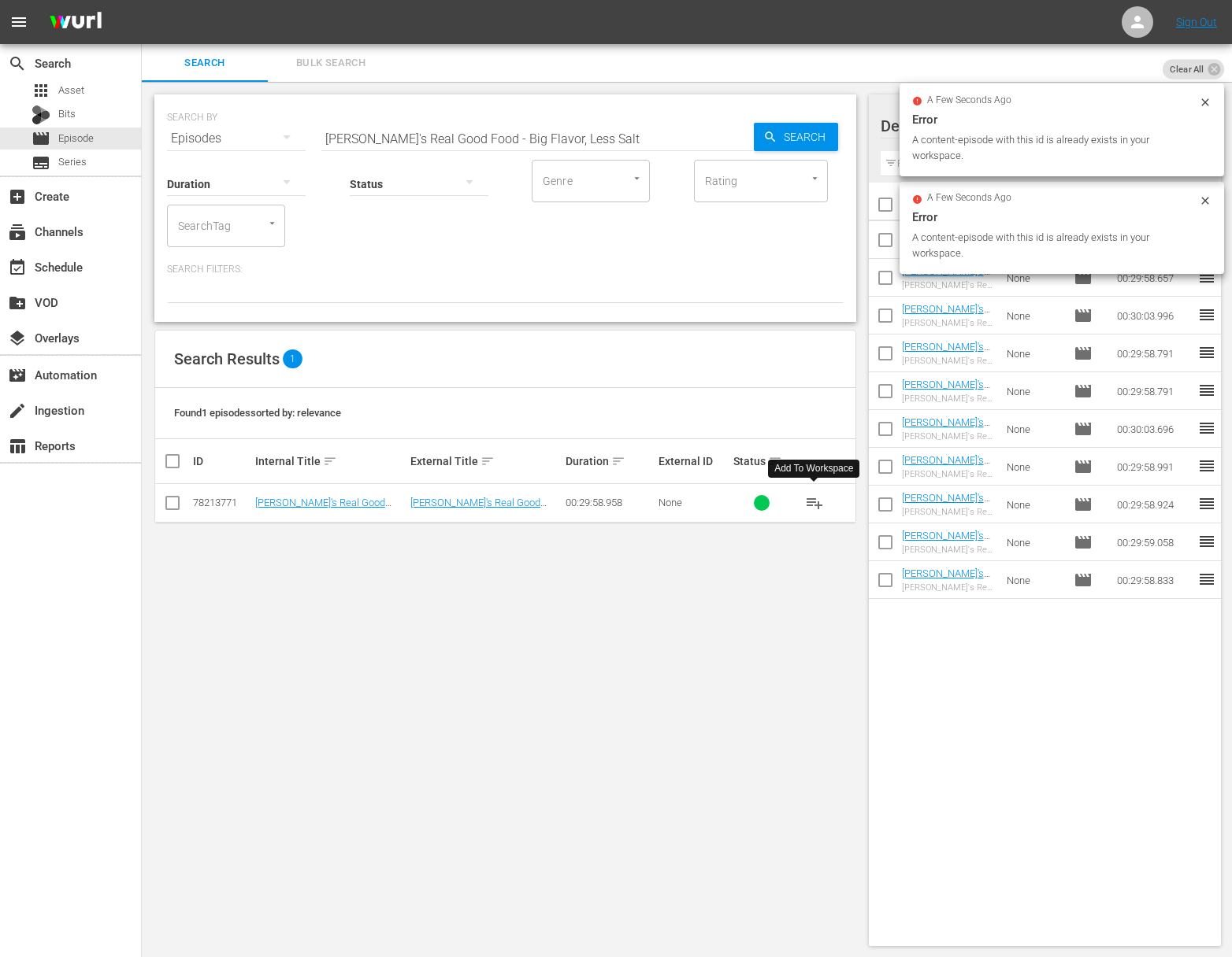
click at [583, 132] on input "[PERSON_NAME]'s Real Good Food - Big Flavor, Less Salt" at bounding box center [537, 138] width 433 height 38
paste input "More, [PERSON_NAME]'s Real Good Food Pilot"
paste input "text"
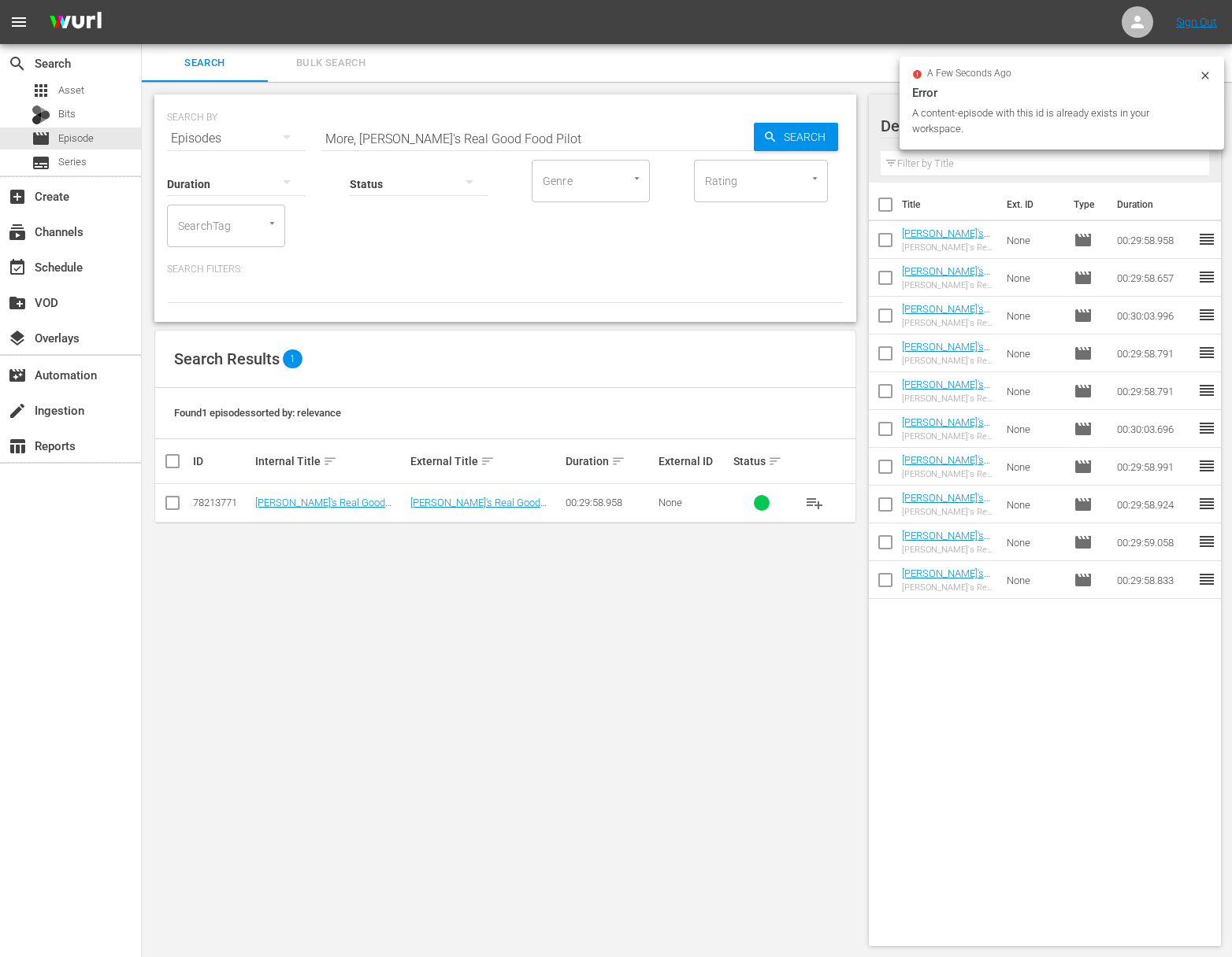
click at [842, 138] on div "SEARCH BY Search By Episodes Search ID, Title, Description, Keywords, or Catego…" at bounding box center [505, 128] width 677 height 57
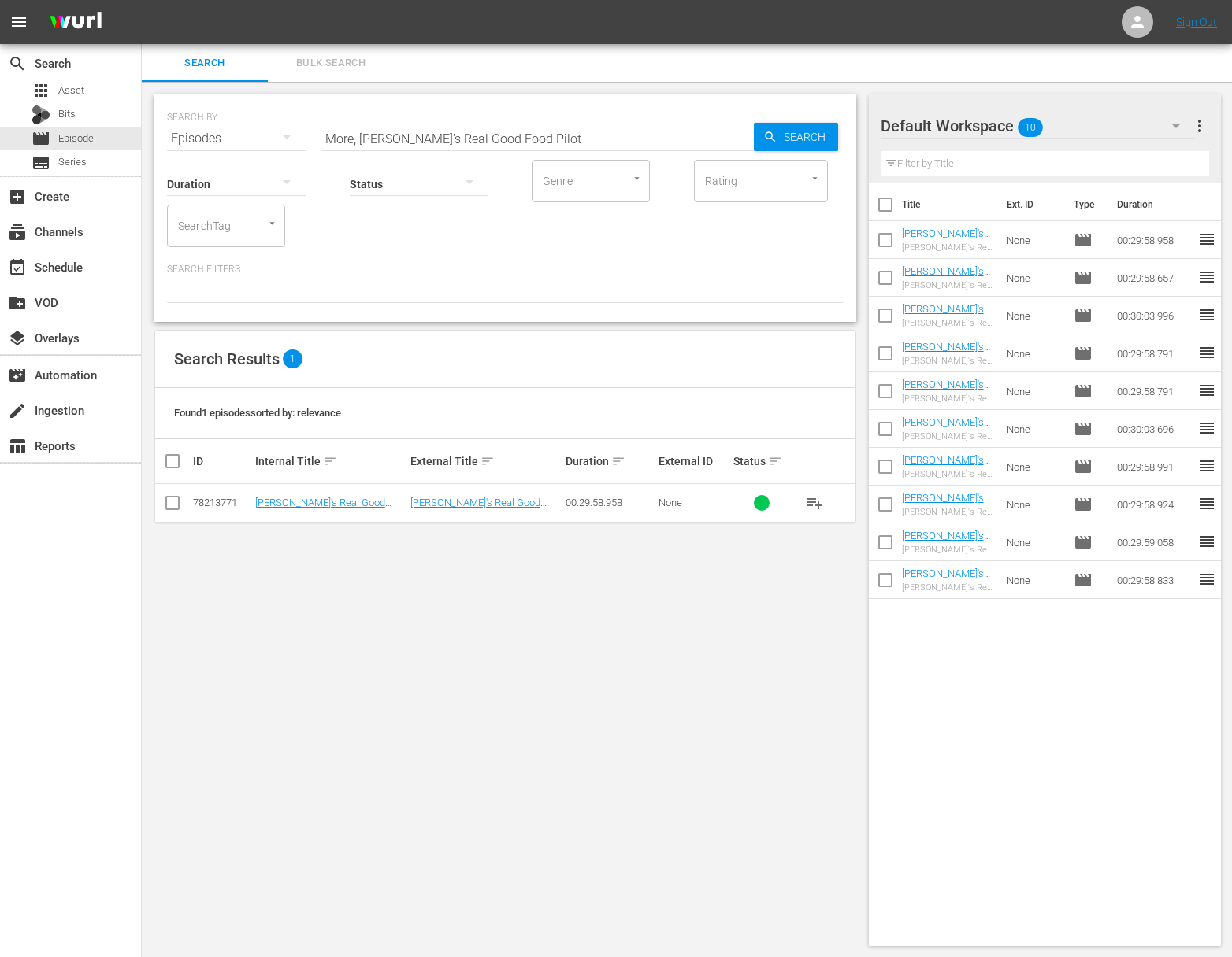
click at [805, 137] on span "Search" at bounding box center [808, 137] width 61 height 29
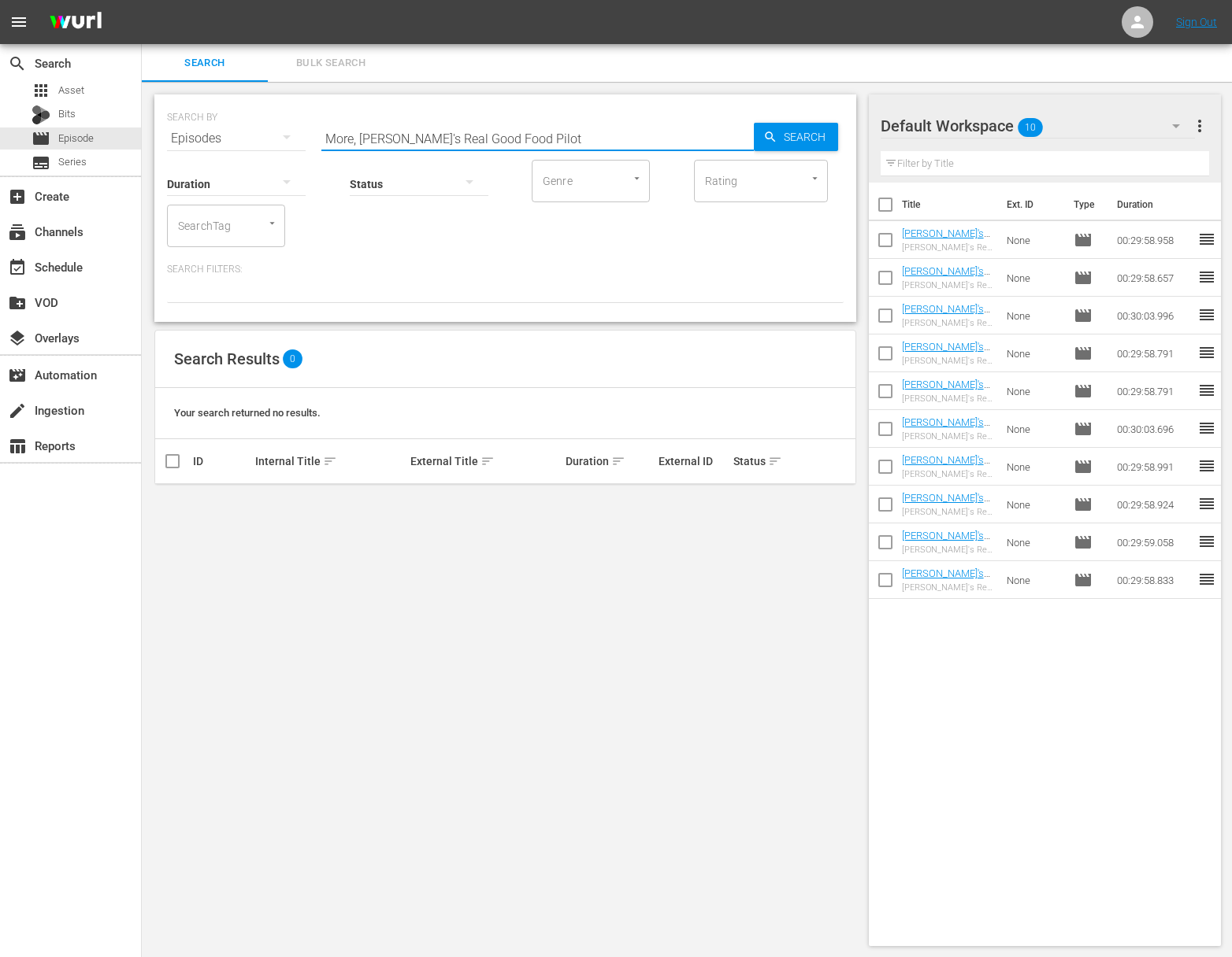
click at [451, 142] on input "More, [PERSON_NAME]'s Real Good Food Pilot" at bounding box center [537, 138] width 433 height 38
paste input "[PERSON_NAME]'s Real Good Food - Satisfying & Complete With or Without Mea"
click at [751, 139] on input "[PERSON_NAME]'s Real Good Food - Satisfying & Complete With or Without Meat" at bounding box center [537, 138] width 433 height 38
click at [773, 136] on icon "button" at bounding box center [771, 137] width 14 height 14
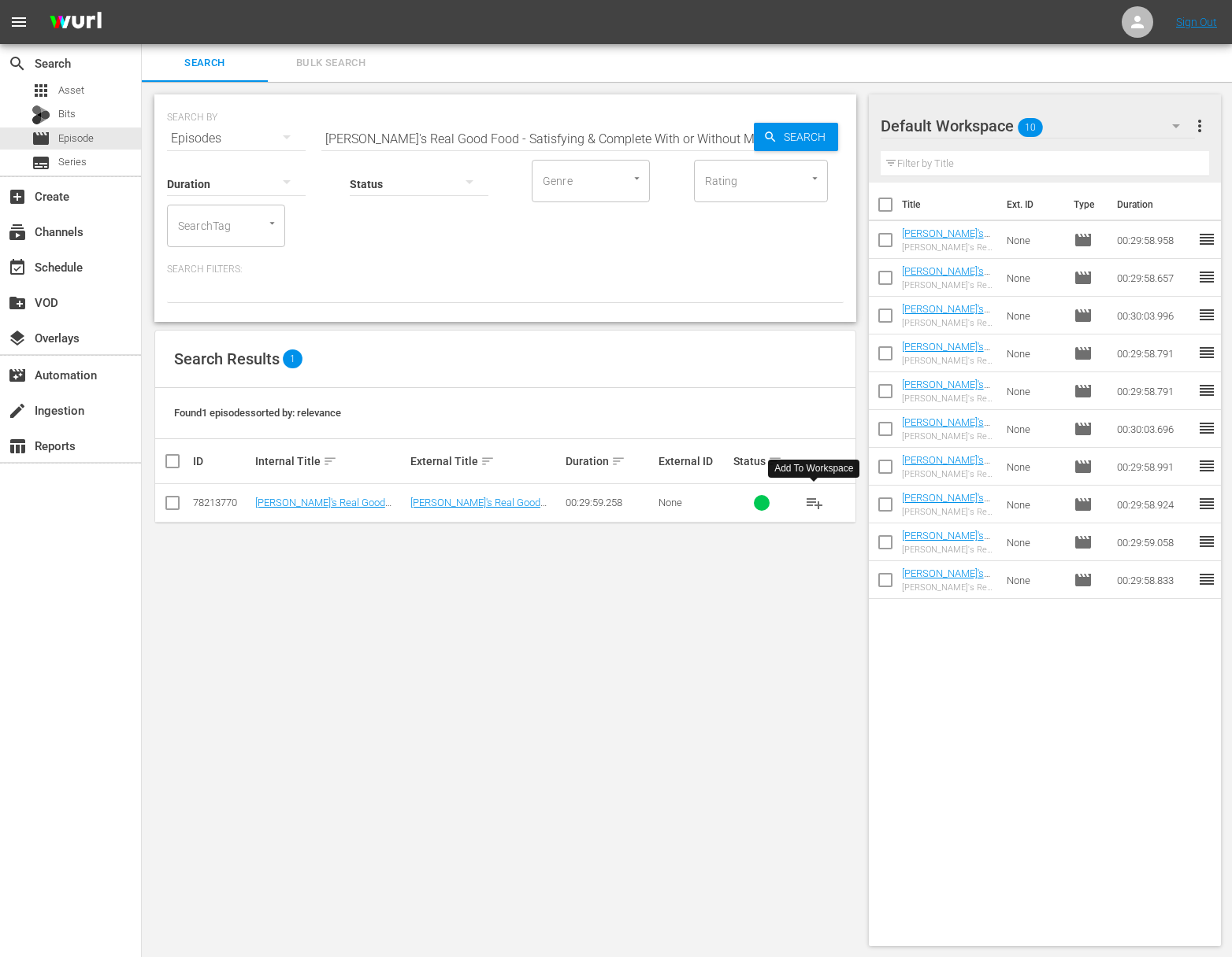
click at [813, 502] on span "playlist_add" at bounding box center [814, 502] width 19 height 19
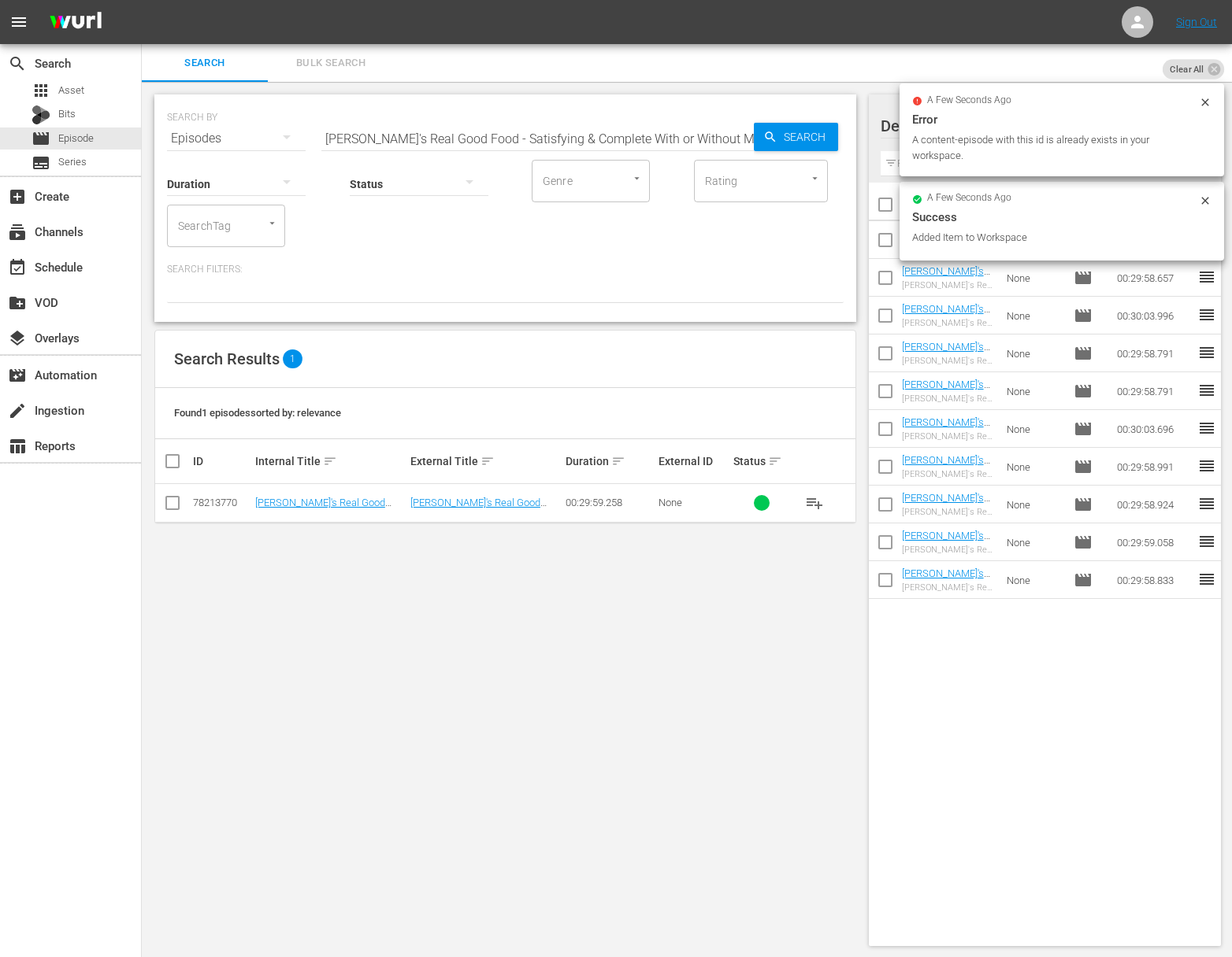
click at [447, 126] on input "[PERSON_NAME]'s Real Good Food - Satisfying & Complete With or Without Meat" at bounding box center [537, 138] width 433 height 38
paste input "Beauty Food"
click at [764, 139] on icon "button" at bounding box center [771, 137] width 14 height 14
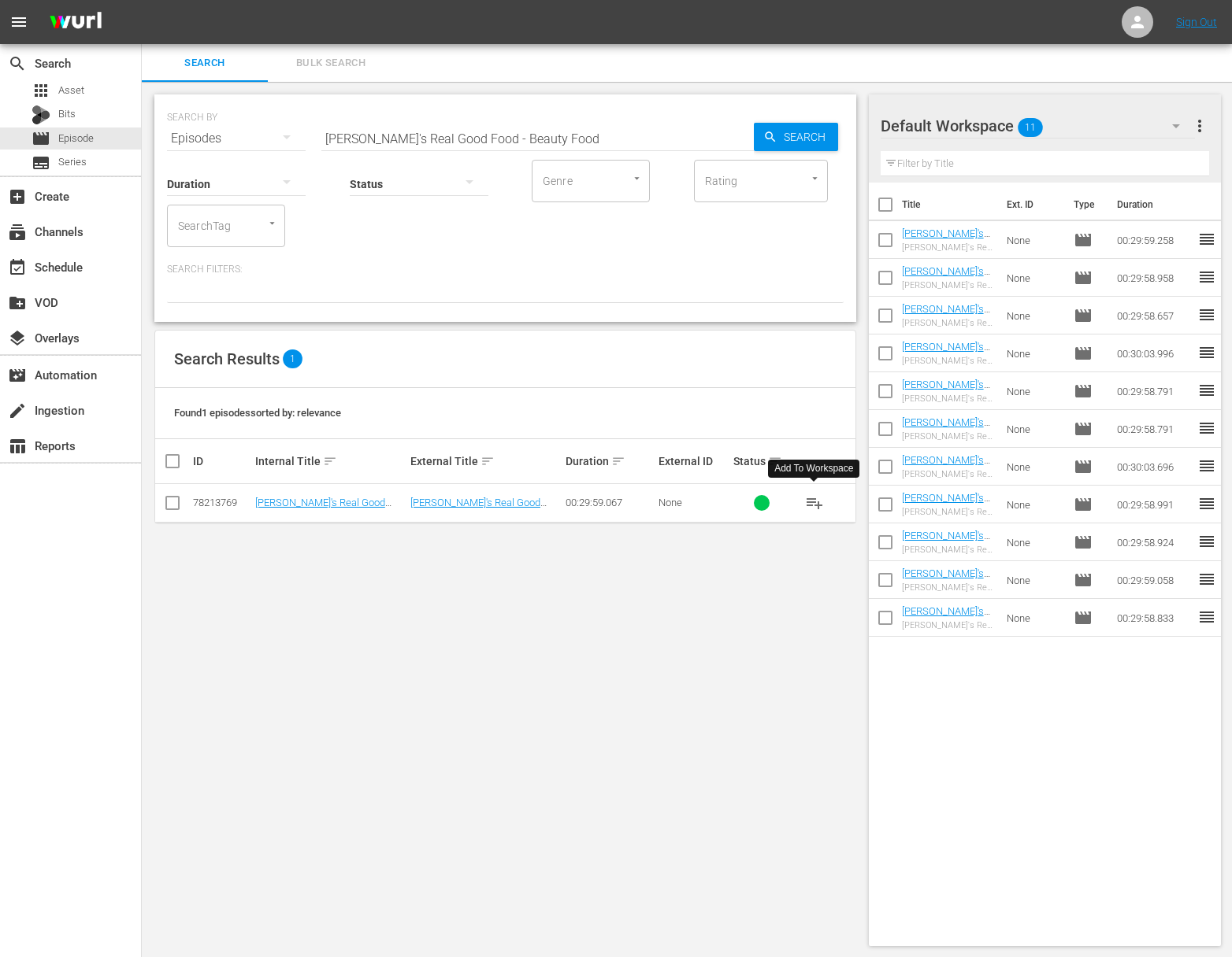
click at [824, 500] on button "playlist_add" at bounding box center [815, 503] width 38 height 38
click at [817, 501] on span "playlist_add" at bounding box center [814, 502] width 19 height 19
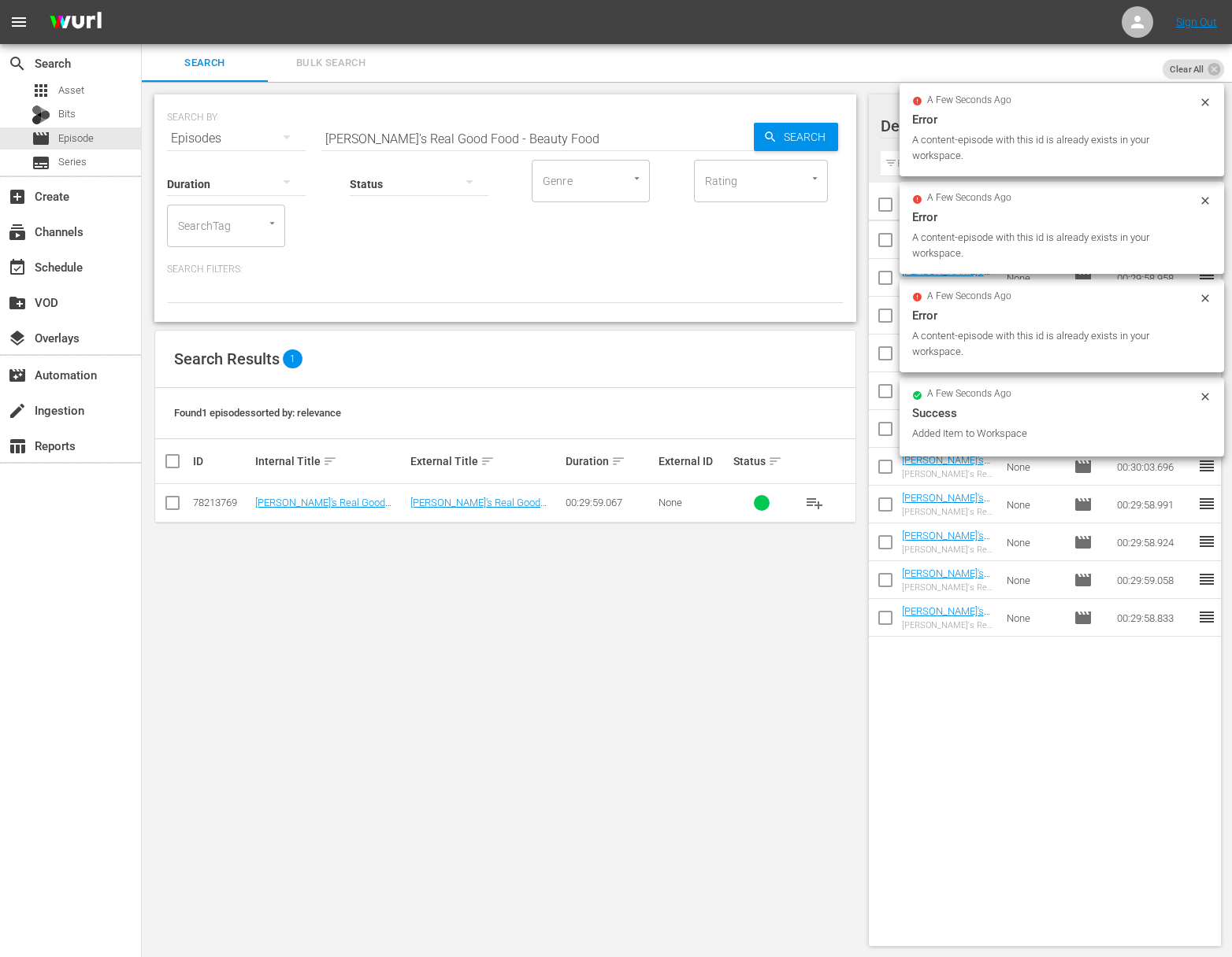
click at [605, 122] on input "[PERSON_NAME]'s Real Good Food - Beauty Food" at bounding box center [537, 138] width 433 height 38
paste input "Veggie LoveEllie's Real Good Food -"
click at [598, 134] on input "aEllie's Real Good Food - Veggie LoveEllie's Real Good Food - Beauty Food" at bounding box center [537, 138] width 433 height 38
paste input "[PERSON_NAME]'s Real Good Food - Veggie Love"
click at [810, 135] on span "Search" at bounding box center [808, 137] width 61 height 29
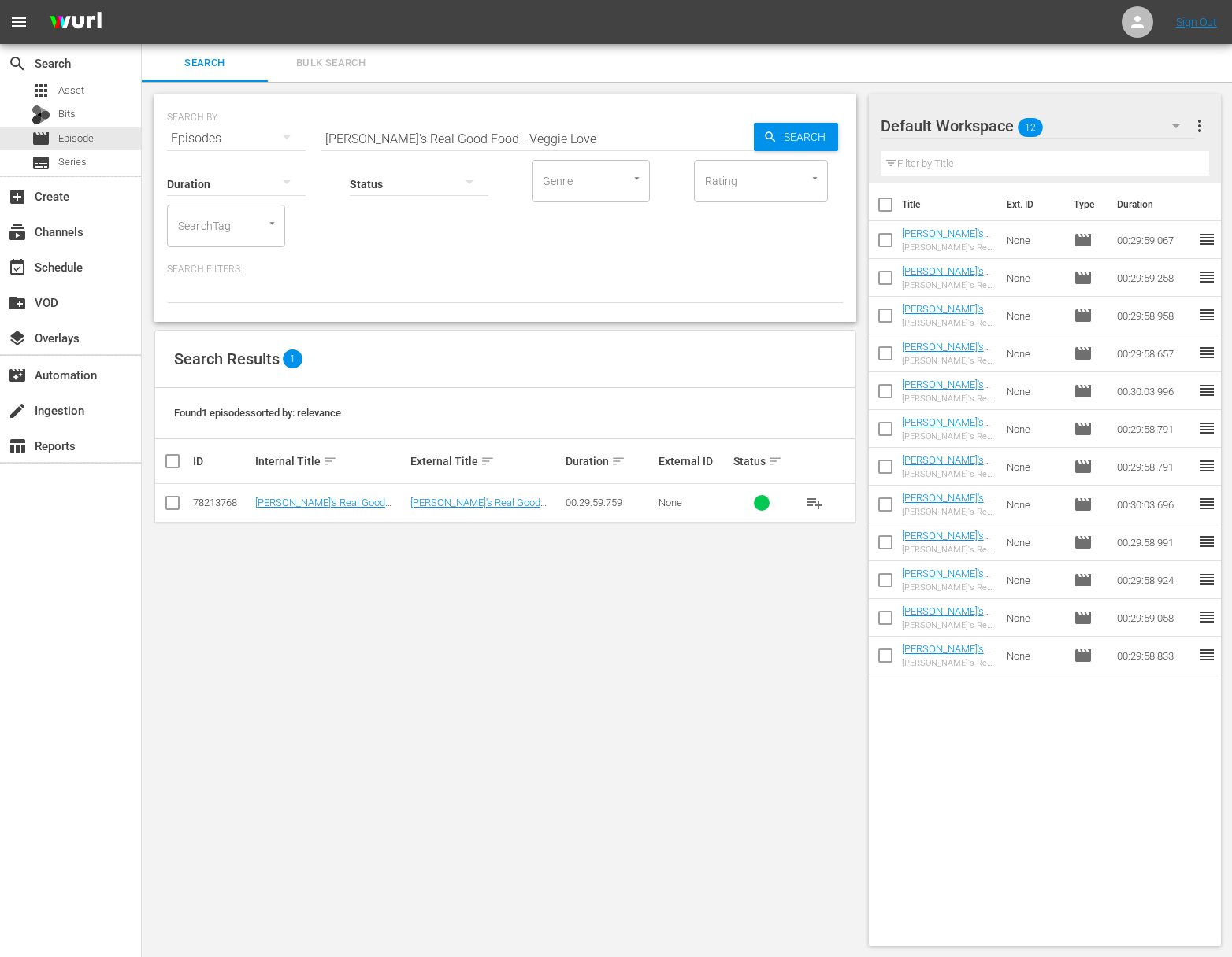
click at [817, 500] on span "playlist_add" at bounding box center [814, 502] width 19 height 19
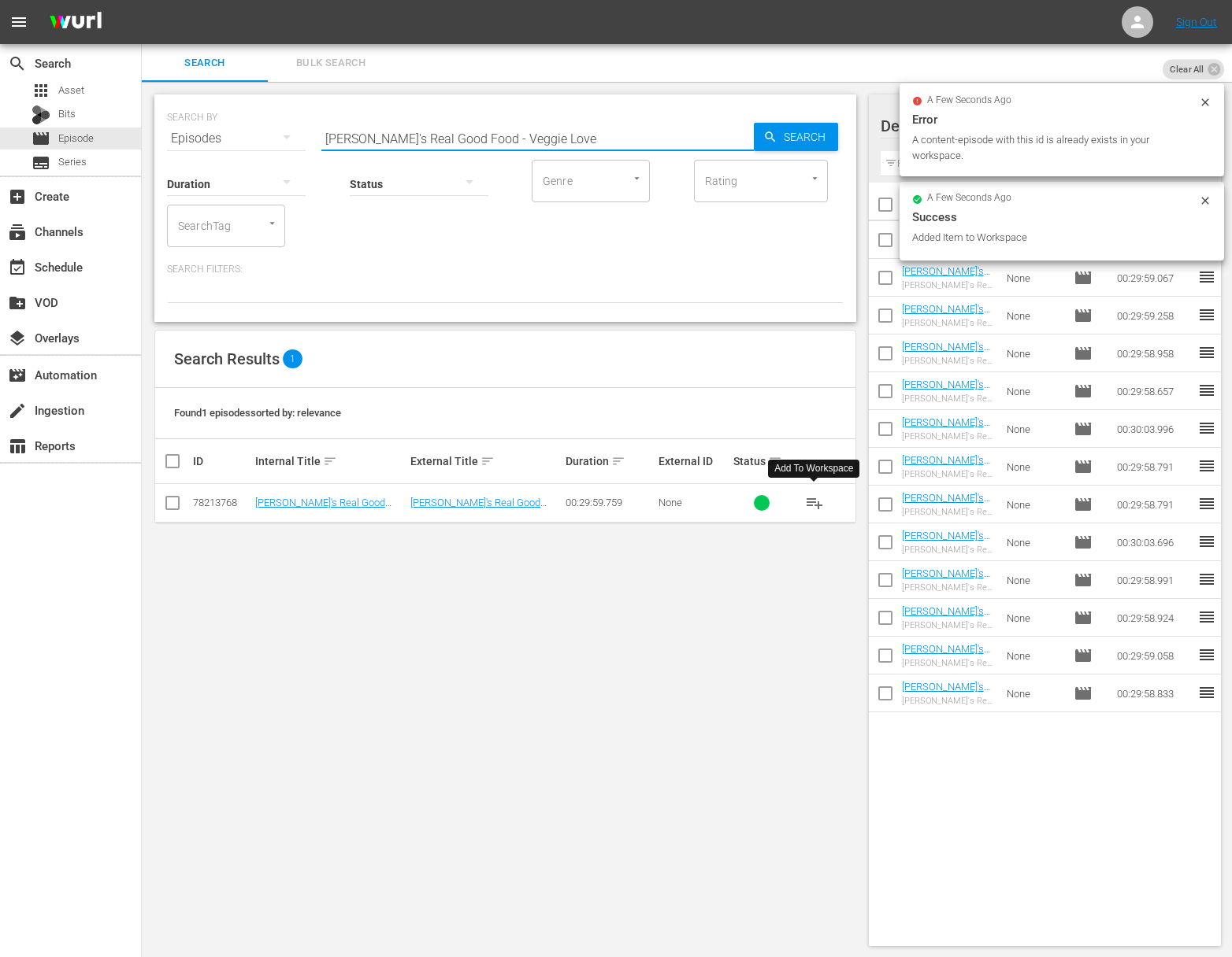
click at [441, 131] on input "[PERSON_NAME]'s Real Good Food - Veggie Love" at bounding box center [537, 138] width 433 height 38
paste input "Spring Break with No Regrets"
click at [733, 135] on input "[PERSON_NAME]'s Real Good Food - Spring Break with No Regrets" at bounding box center [537, 138] width 433 height 38
type input "[PERSON_NAME]'s Real Good Food - Spring Break with No Regrets"
click at [804, 128] on span "Search" at bounding box center [808, 137] width 61 height 29
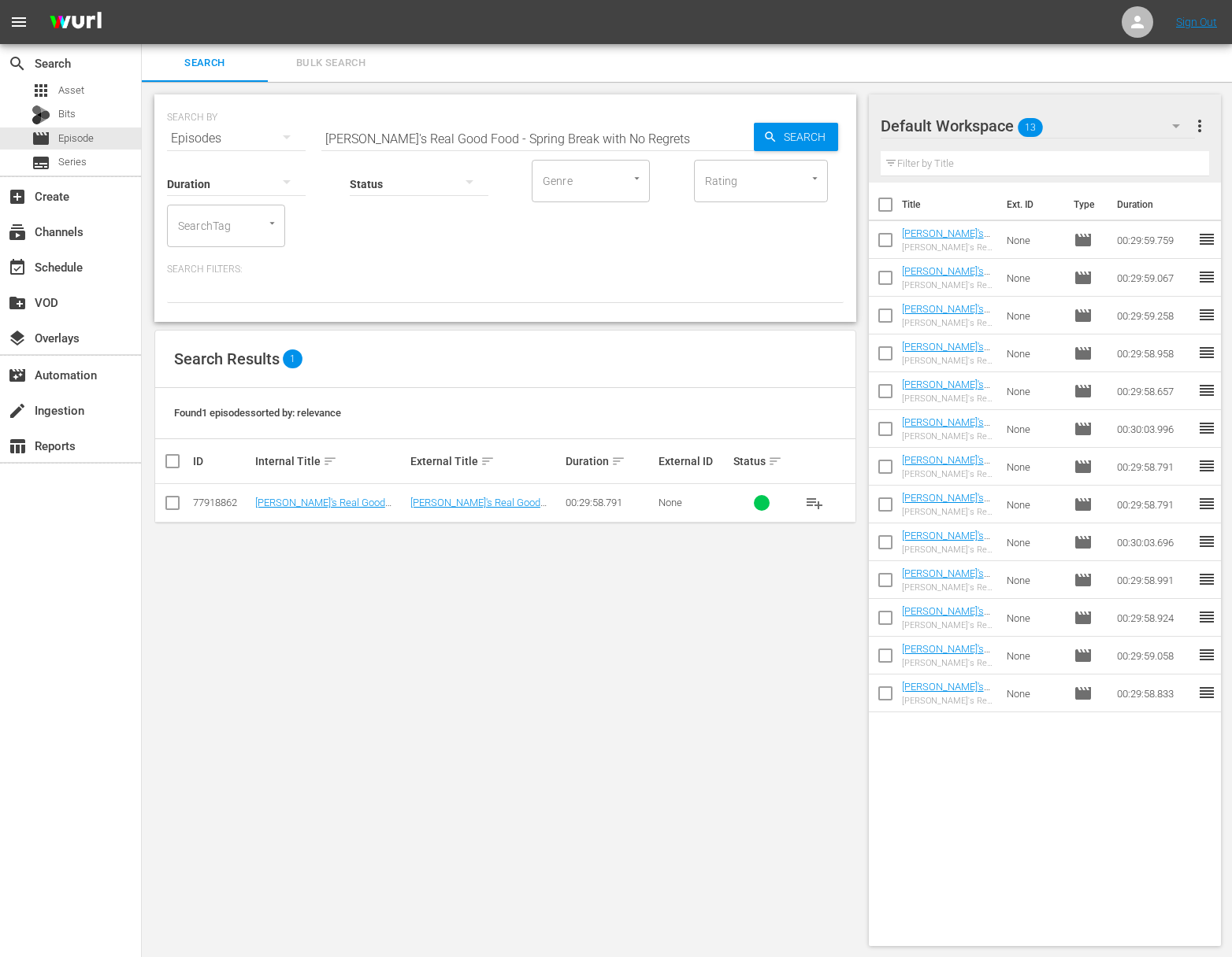
click at [817, 500] on span "playlist_add" at bounding box center [814, 502] width 19 height 19
